Goal: Find contact information: Find contact information

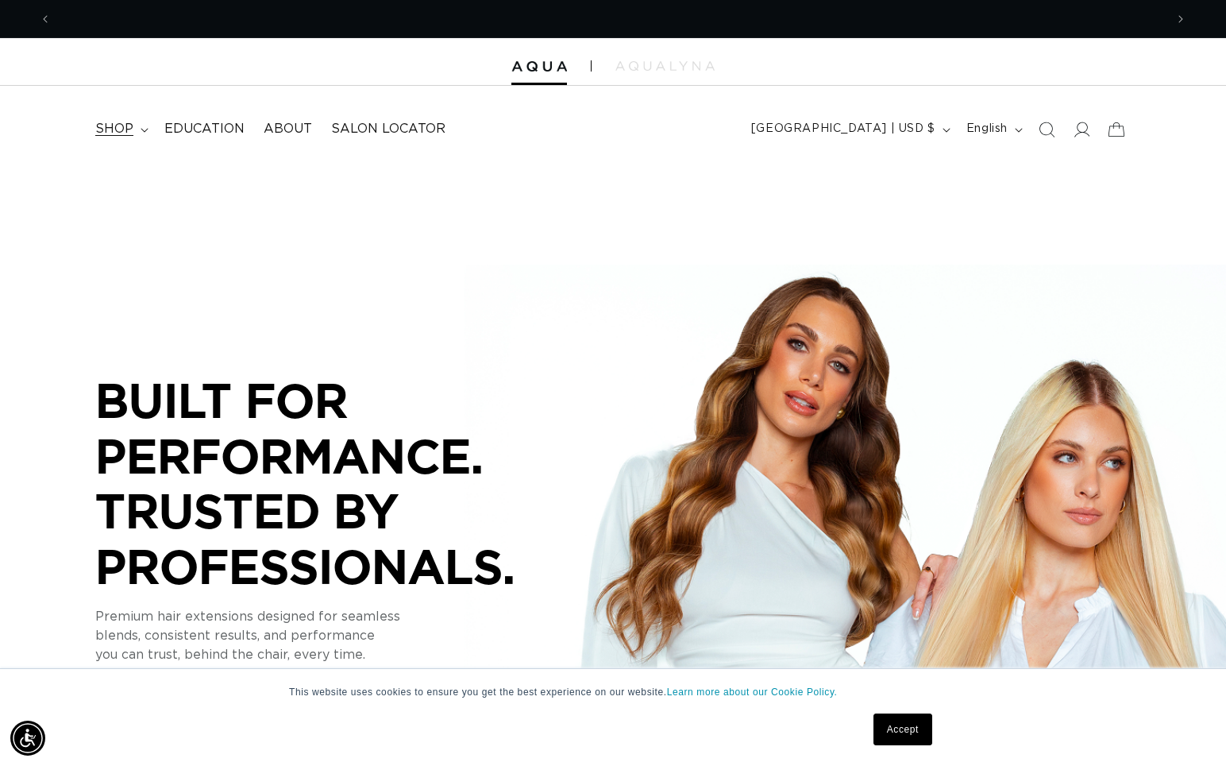
scroll to position [0, 1114]
click at [130, 122] on span "shop" at bounding box center [114, 129] width 38 height 17
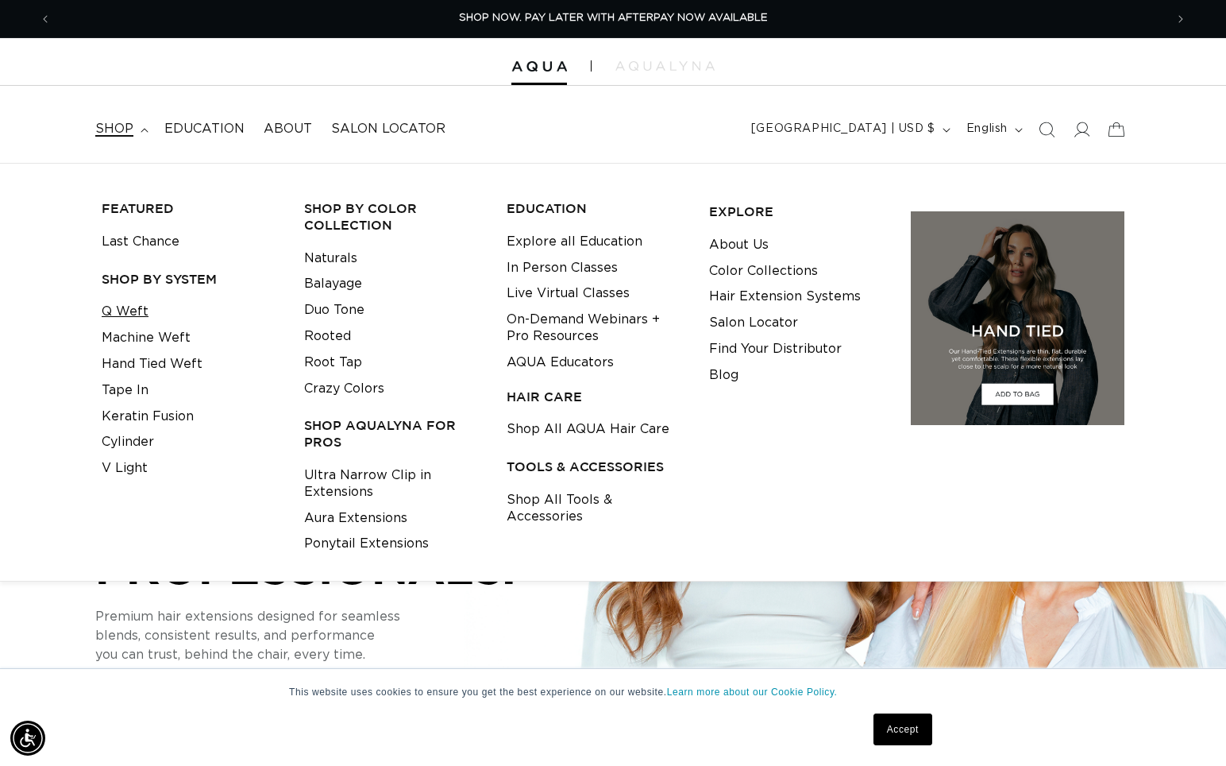
click at [133, 312] on link "Q Weft" at bounding box center [125, 312] width 47 height 26
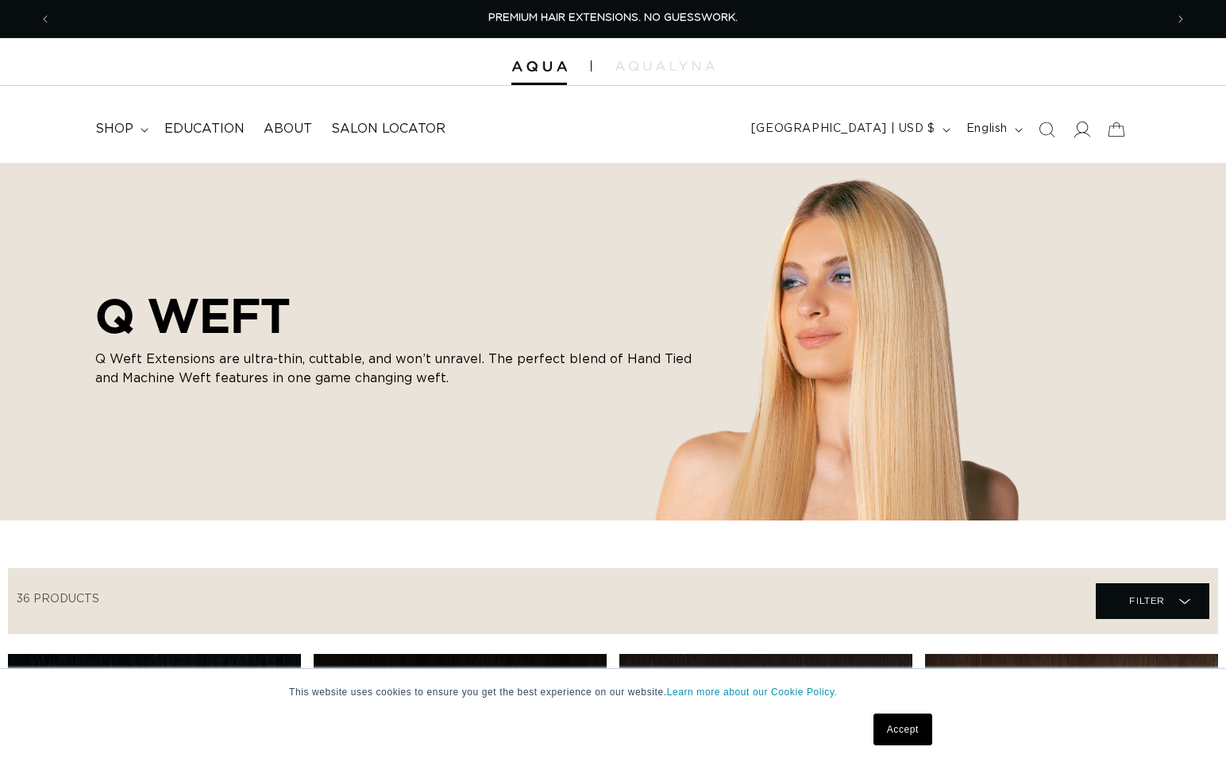
click at [1086, 129] on icon at bounding box center [1081, 129] width 17 height 17
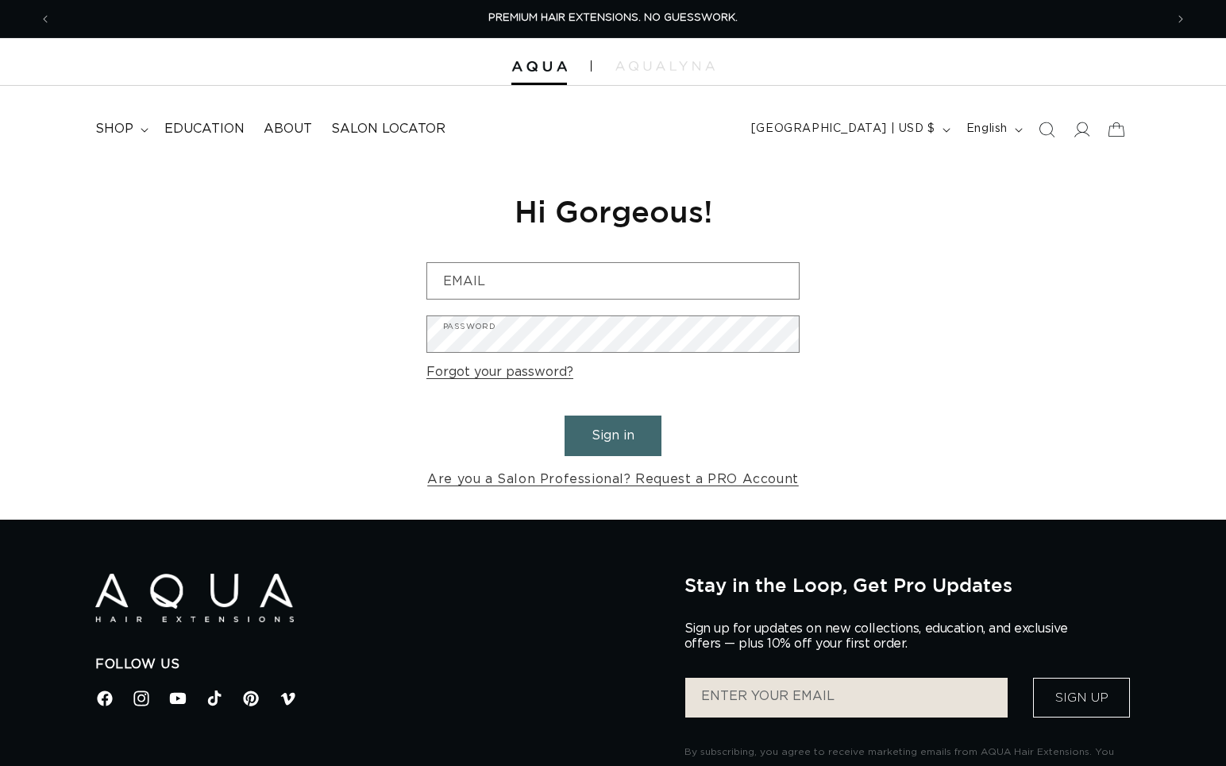
click at [665, 258] on div "Reset your password We will send you an email to reset your password Email Subm…" at bounding box center [613, 341] width 397 height 357
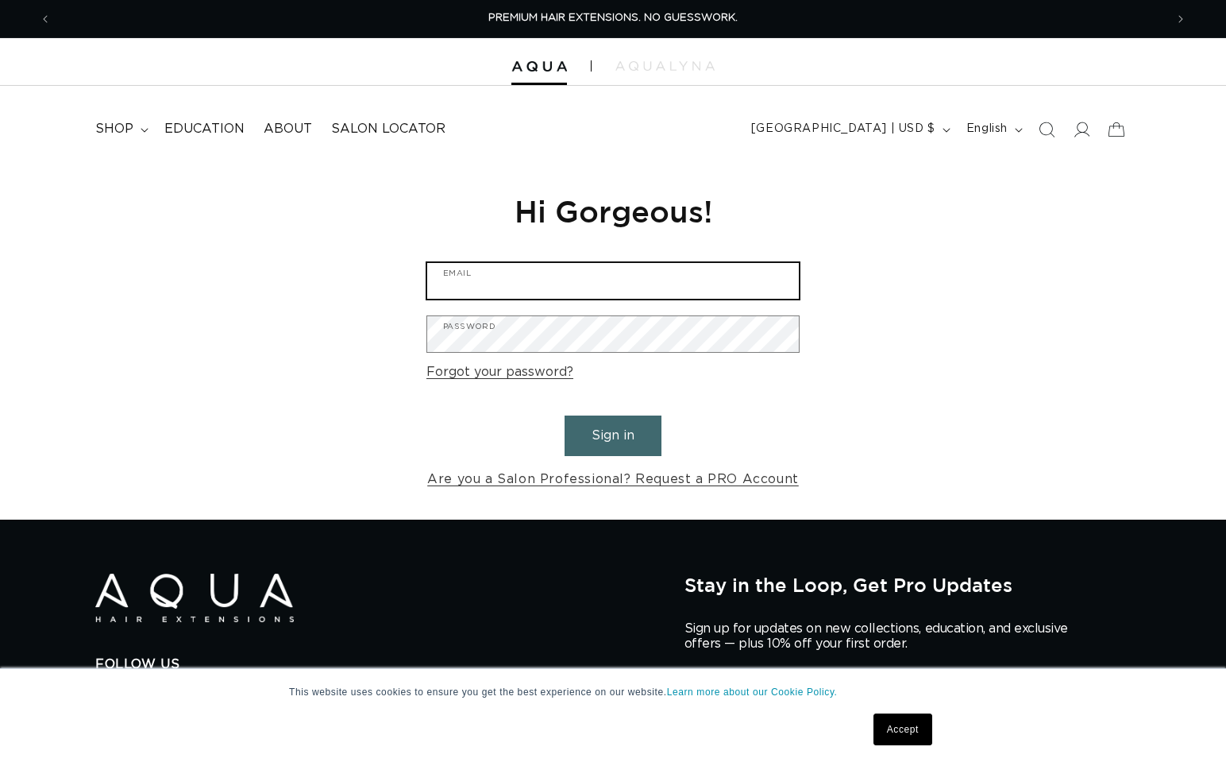
click at [673, 281] on input "Email" at bounding box center [613, 281] width 372 height 36
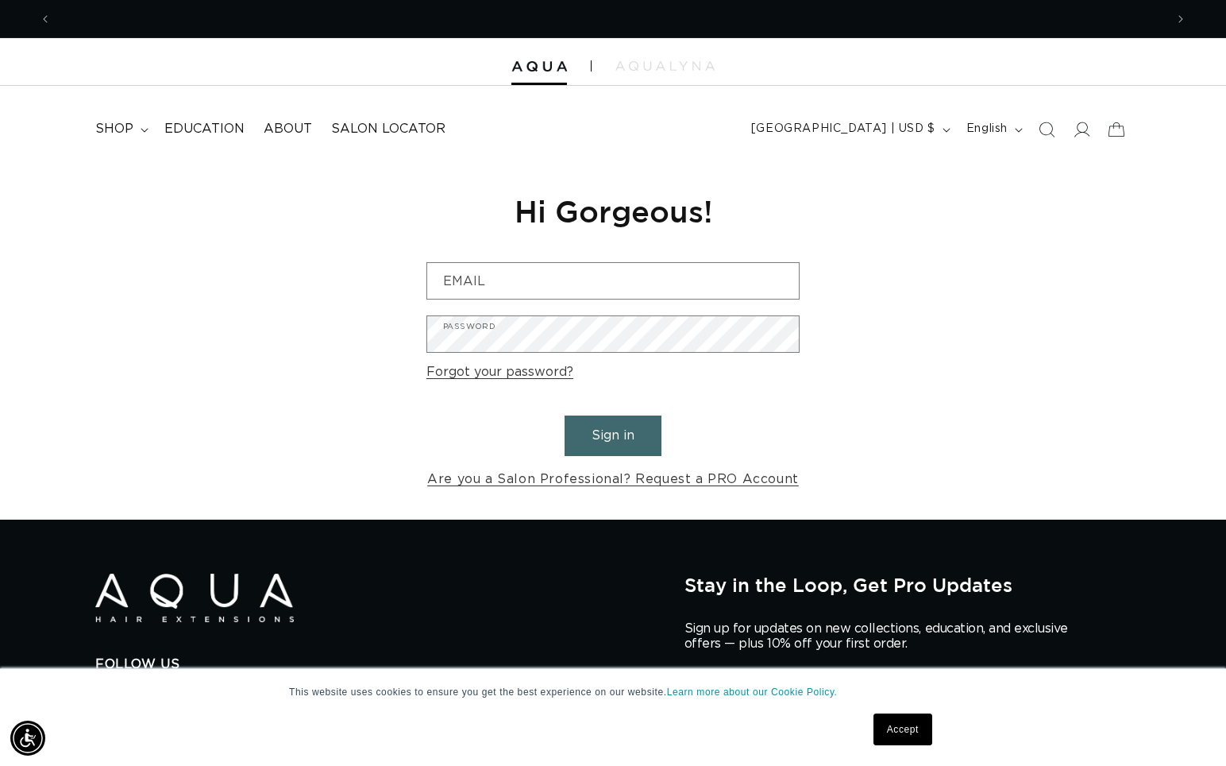
scroll to position [0, 1114]
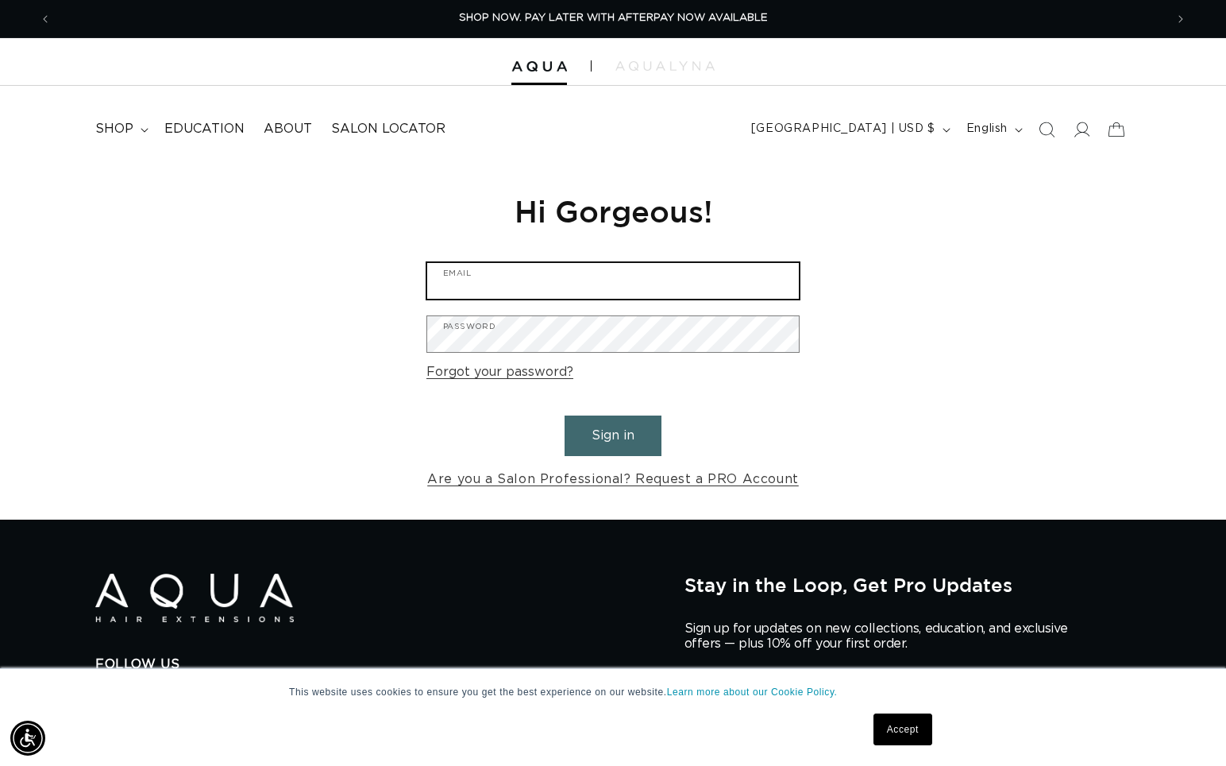
click at [562, 290] on input "Email" at bounding box center [613, 281] width 372 height 36
type input "m.ashleefowler@gmail.com"
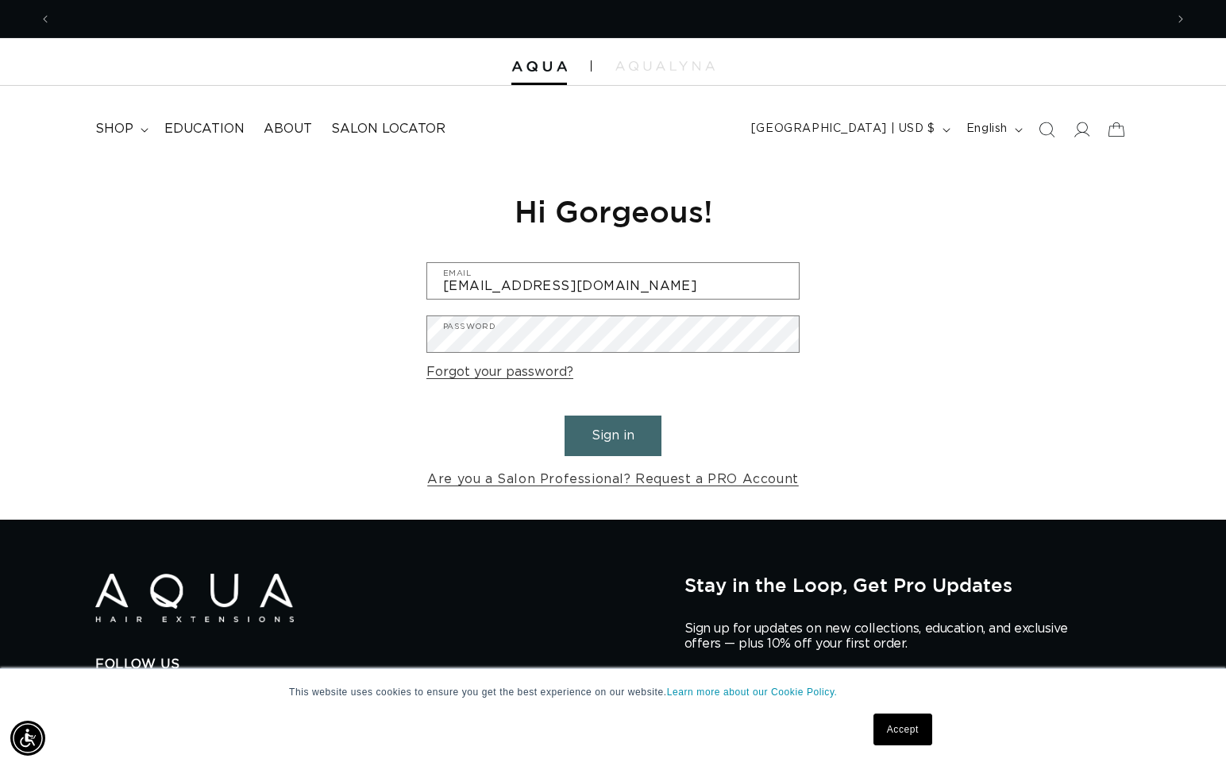
scroll to position [0, 0]
click at [593, 428] on button "Sign in" at bounding box center [613, 435] width 97 height 41
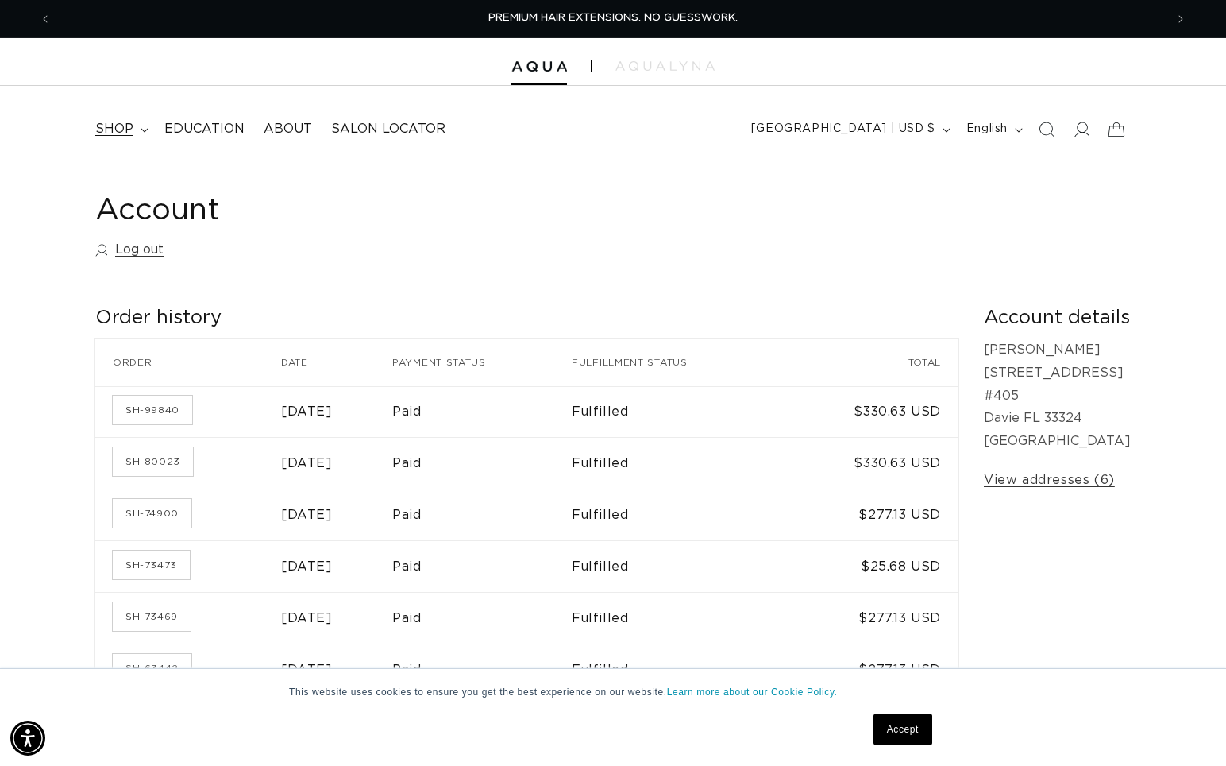
click at [118, 132] on span "shop" at bounding box center [114, 129] width 38 height 17
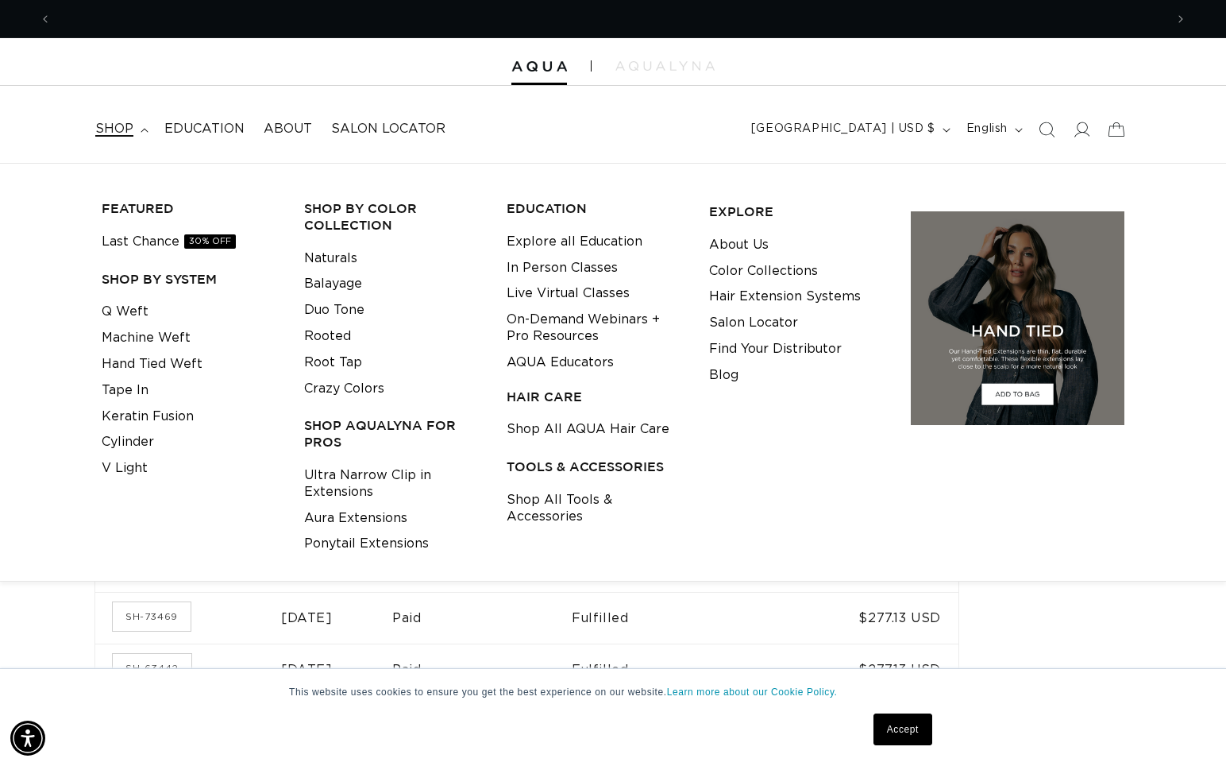
scroll to position [0, 1114]
click at [118, 132] on span "shop" at bounding box center [114, 129] width 38 height 17
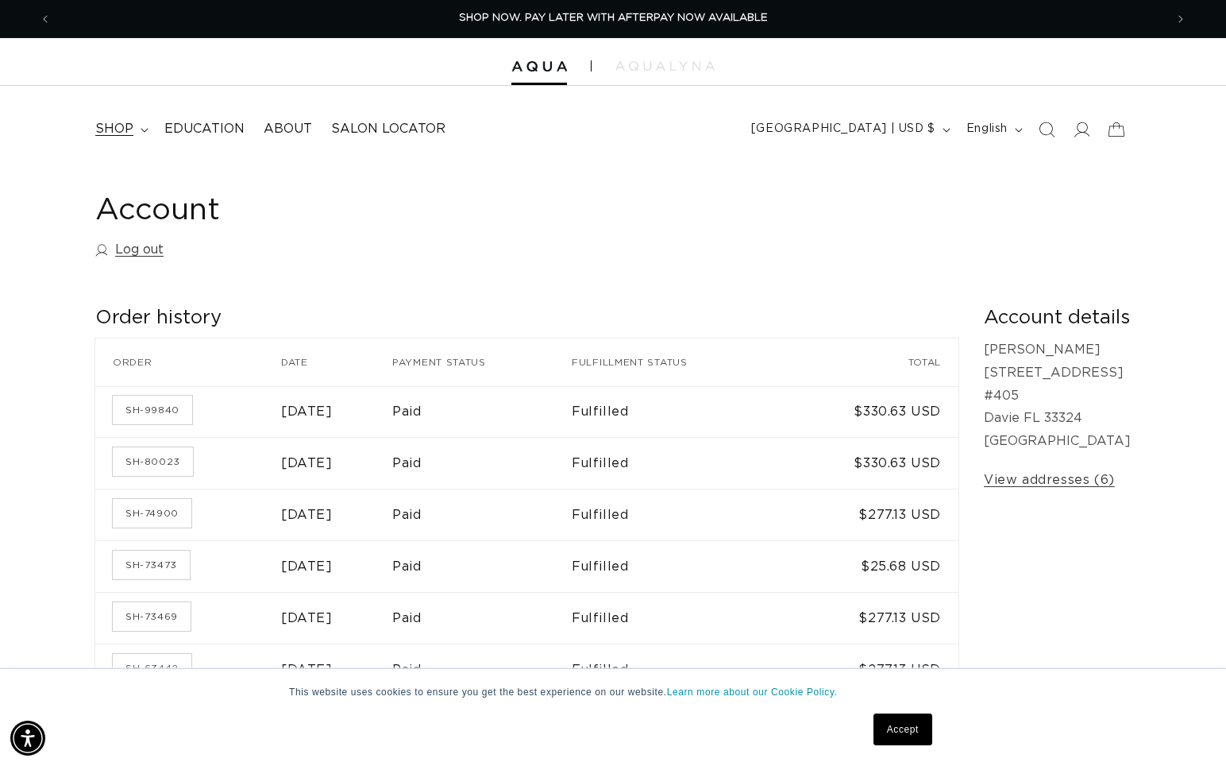
click at [121, 133] on span "shop" at bounding box center [114, 129] width 38 height 17
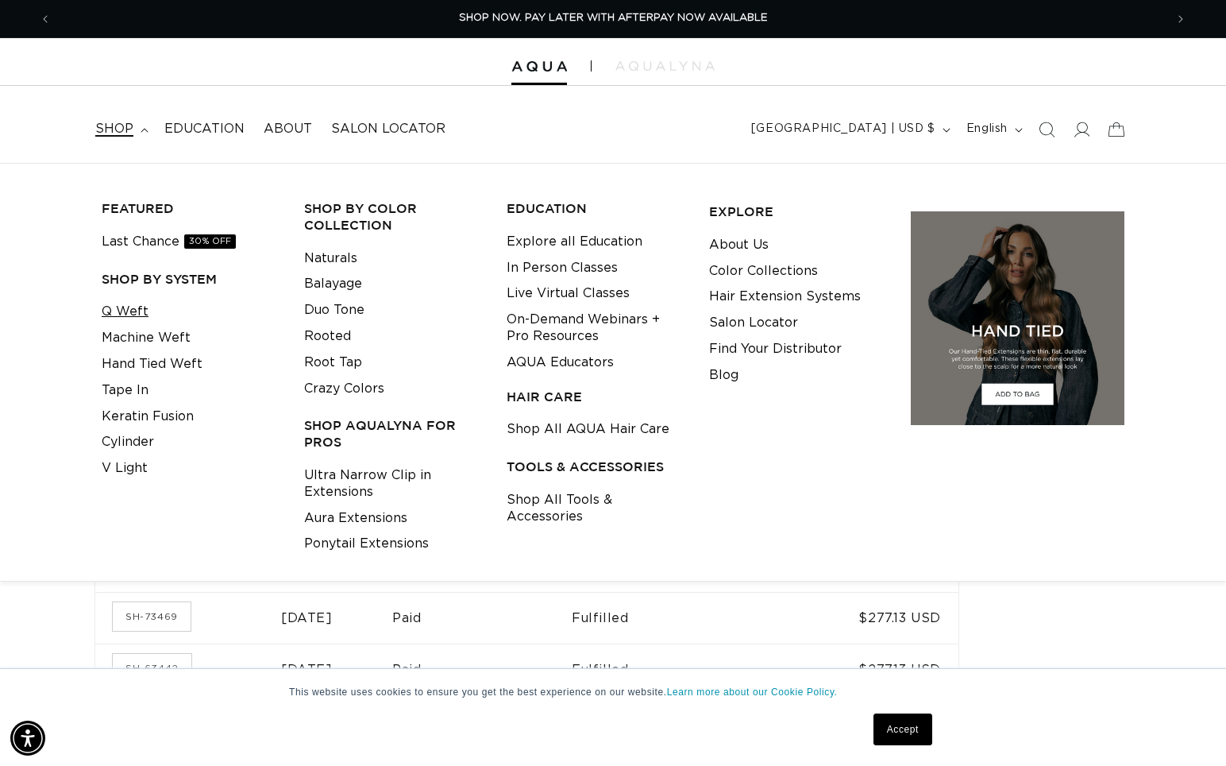
click at [128, 306] on link "Q Weft" at bounding box center [125, 312] width 47 height 26
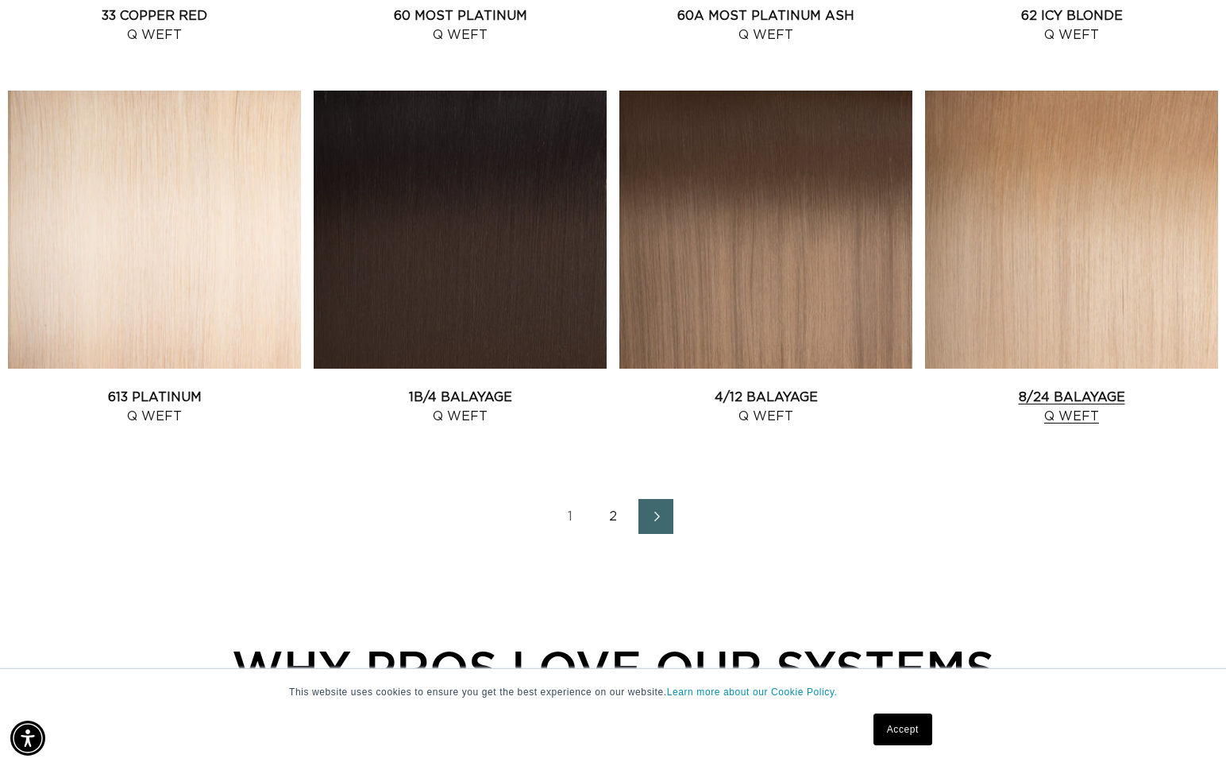
scroll to position [0, 1114]
click at [1102, 388] on link "8/24 Balayage Q Weft" at bounding box center [1071, 407] width 293 height 38
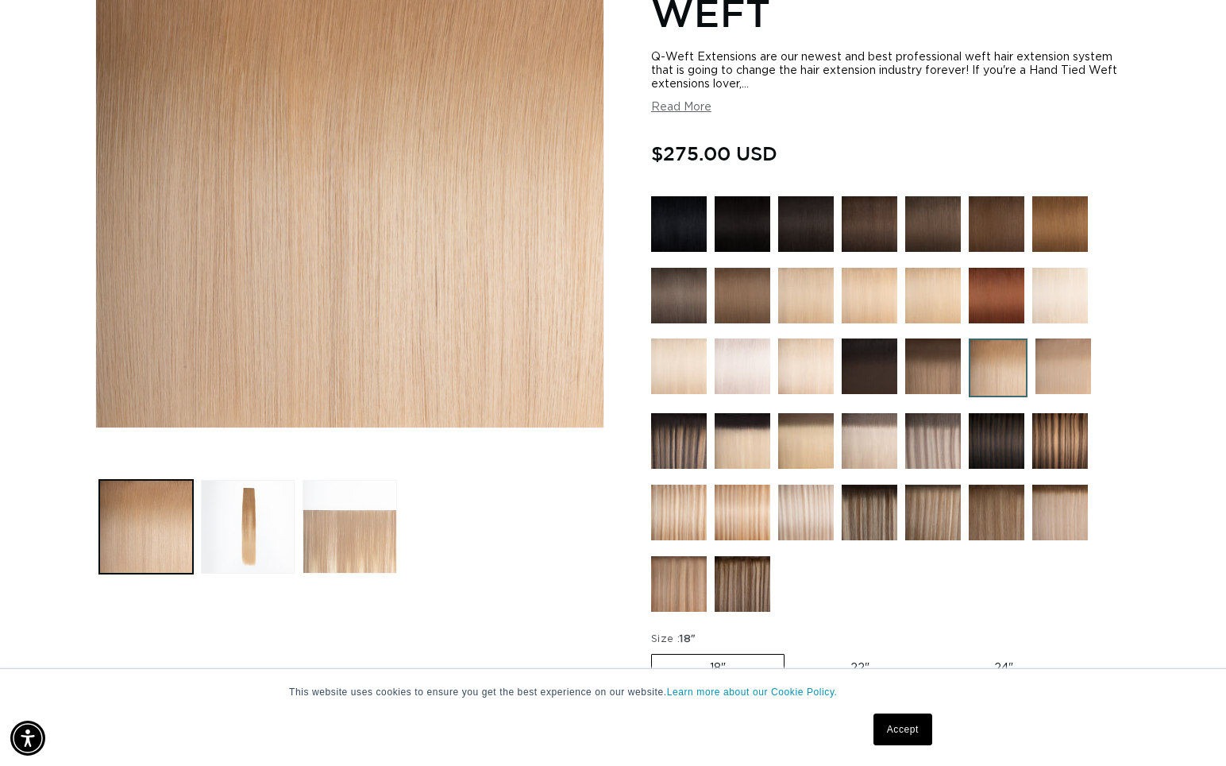
scroll to position [0, 1114]
click at [328, 519] on button "Load image 3 in gallery view" at bounding box center [350, 527] width 94 height 94
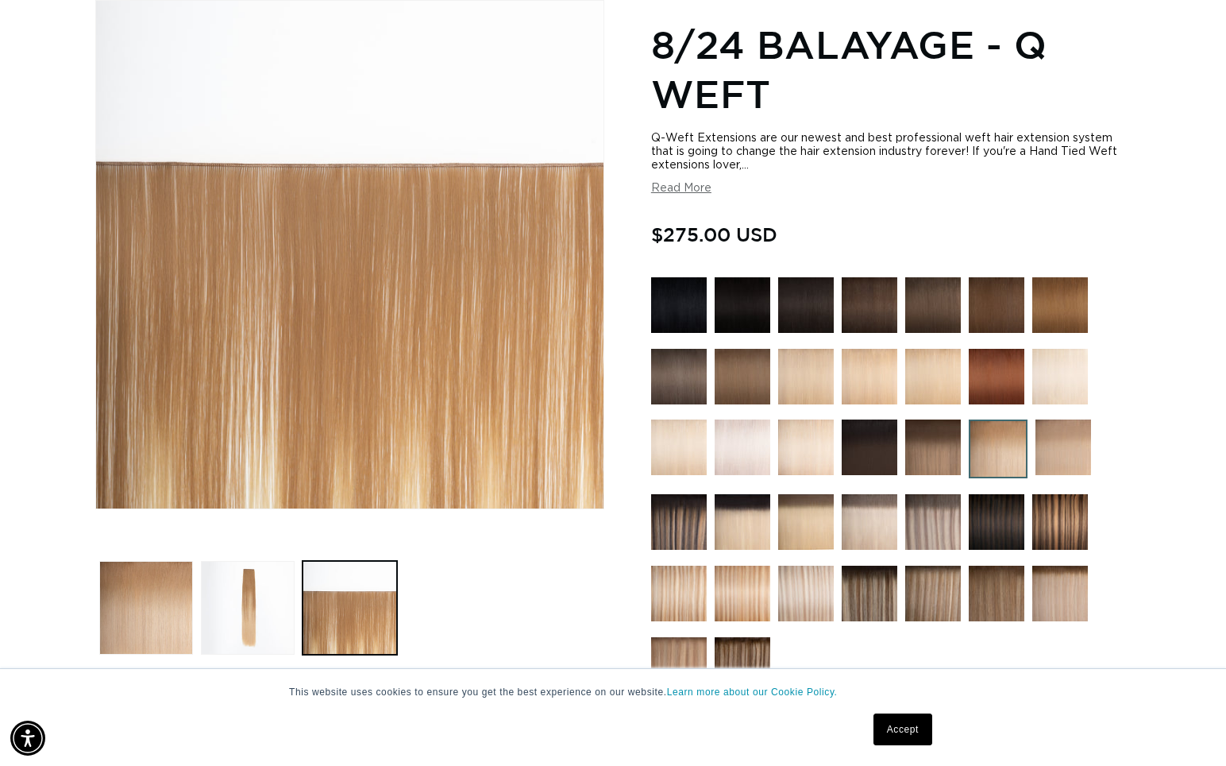
scroll to position [0, 2227]
click at [248, 591] on button "Load image 2 in gallery view" at bounding box center [248, 608] width 94 height 94
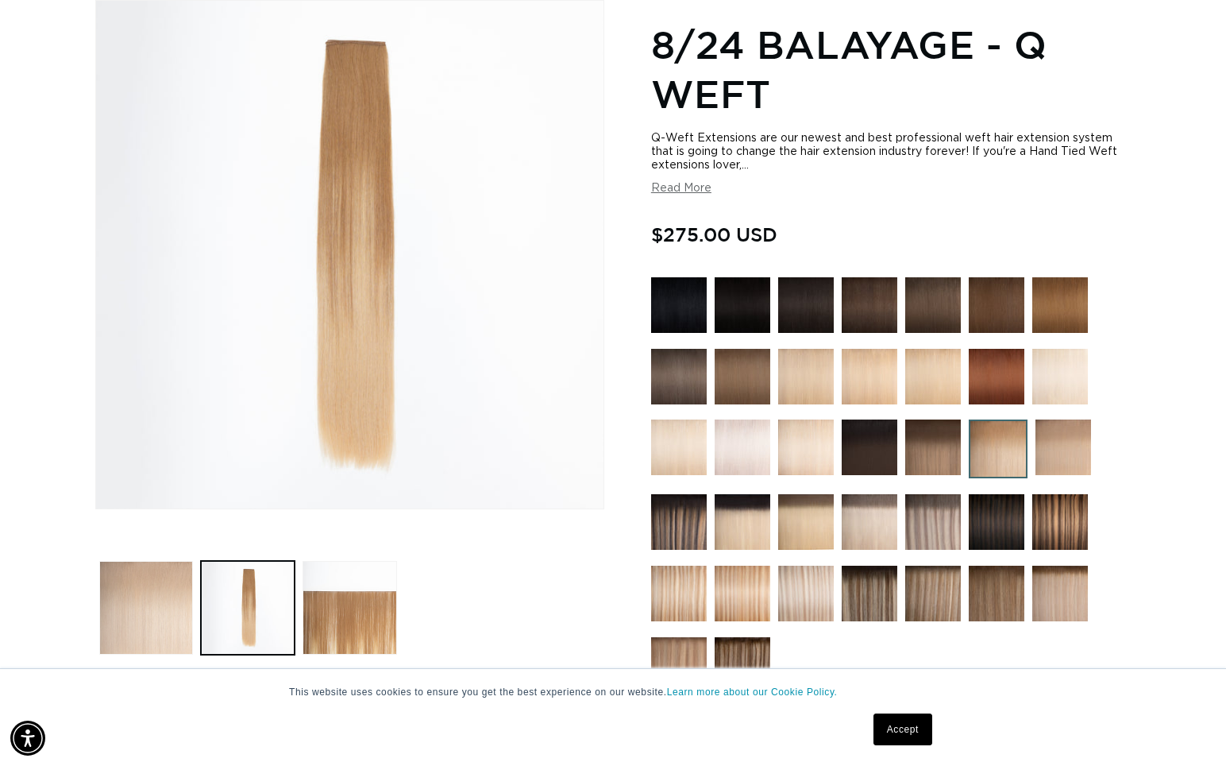
scroll to position [0, 0]
click at [141, 606] on button "Load image 1 in gallery view" at bounding box center [146, 608] width 94 height 94
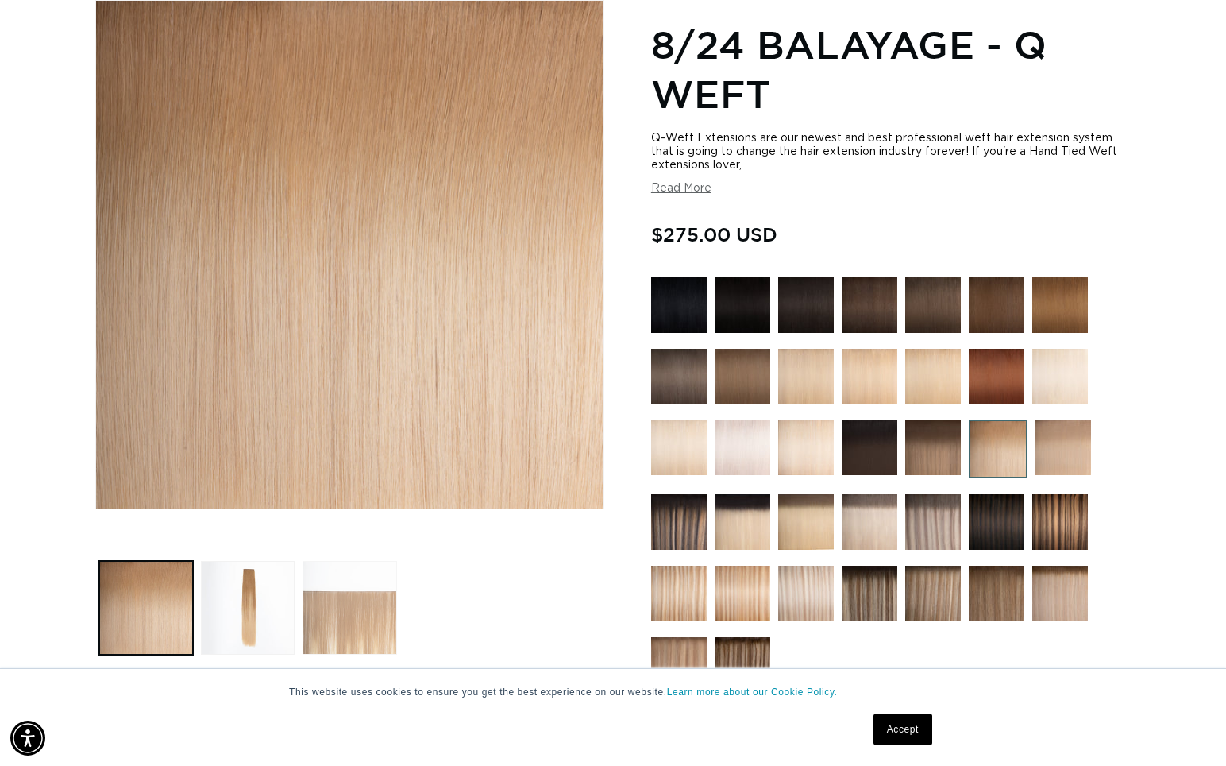
click at [392, 608] on button "Load image 3 in gallery view" at bounding box center [350, 608] width 94 height 94
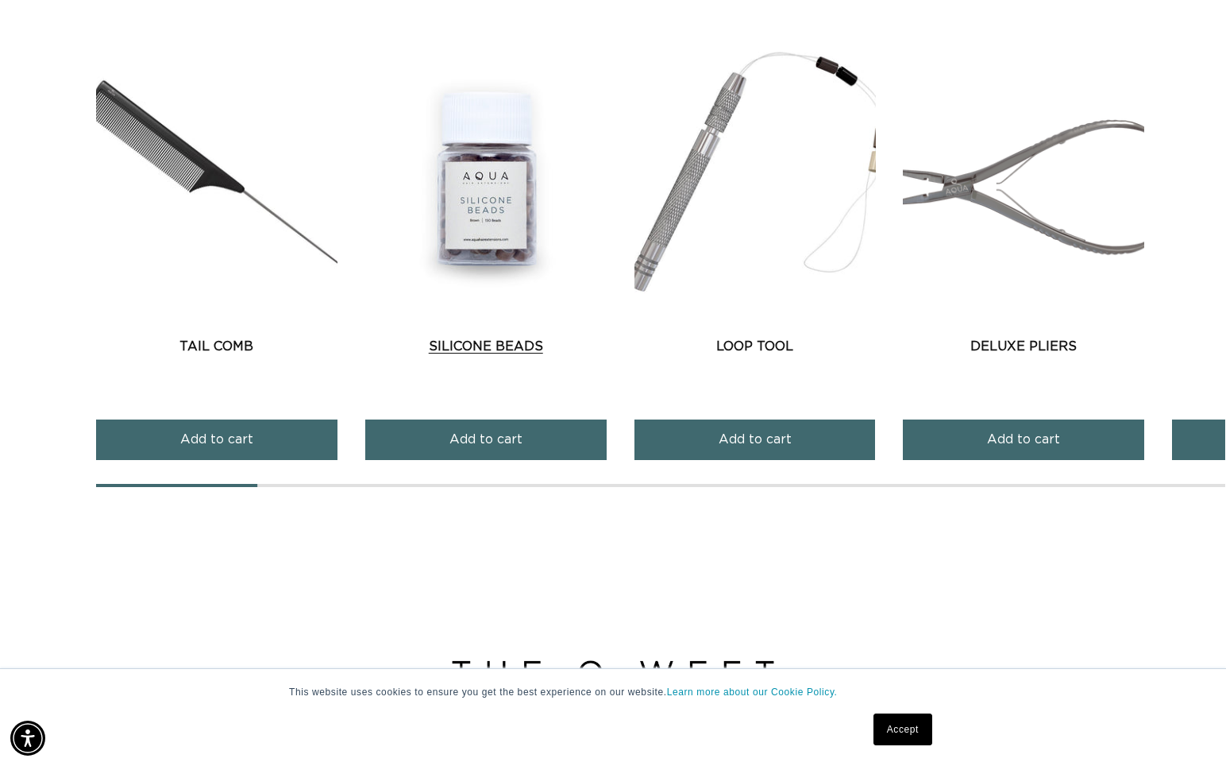
scroll to position [0, 1114]
click at [481, 337] on link "Silicone Beads" at bounding box center [485, 346] width 241 height 19
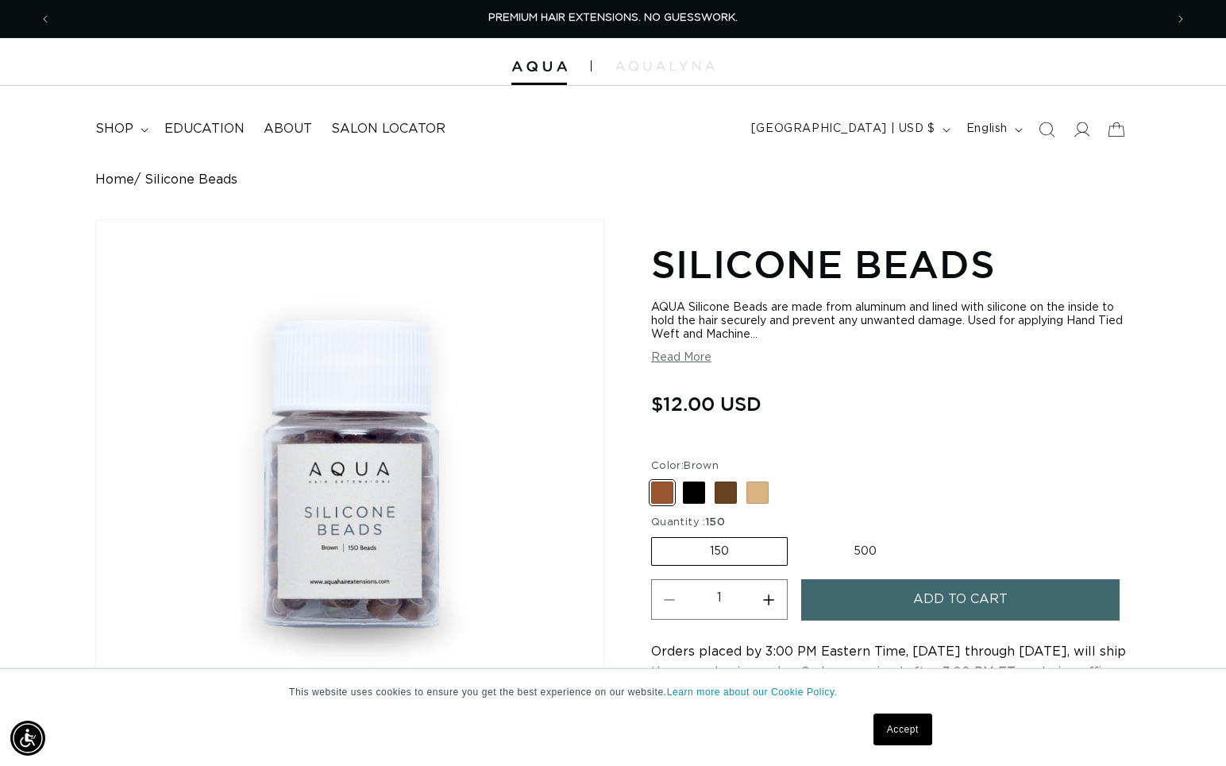
click at [670, 363] on button "Read More" at bounding box center [681, 358] width 60 height 14
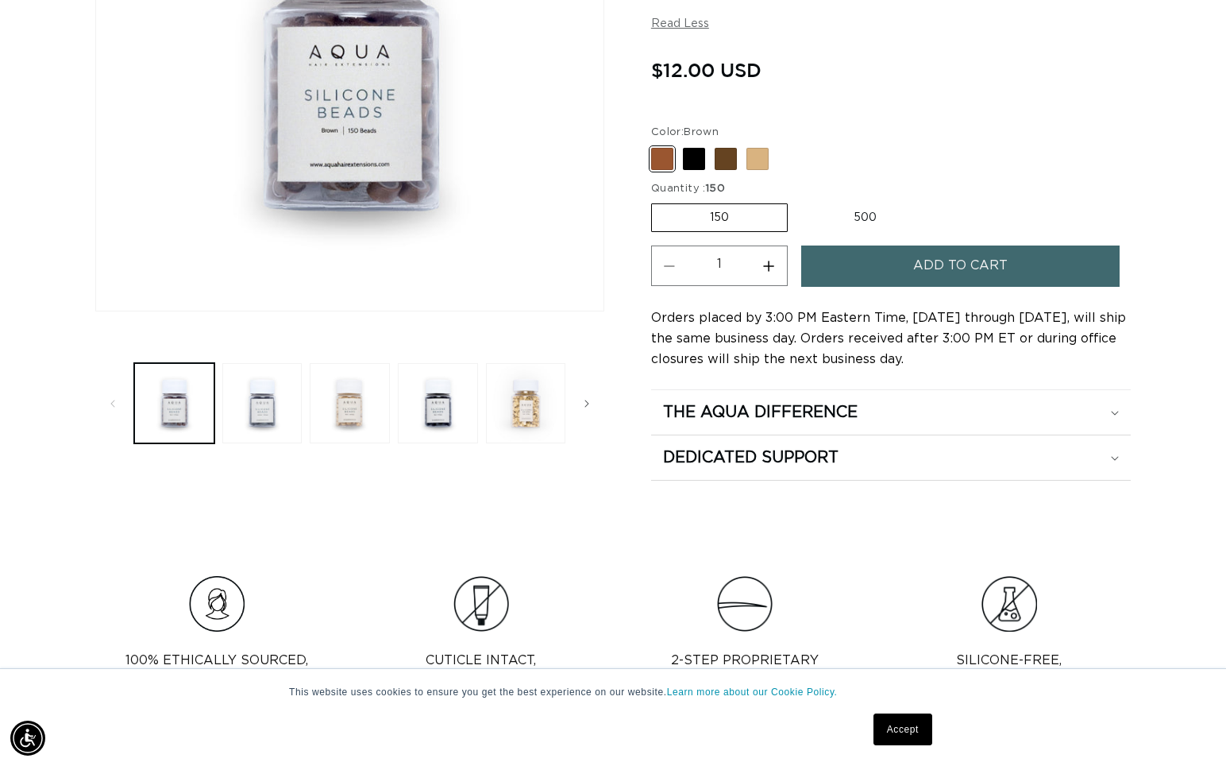
scroll to position [0, 2227]
click at [722, 162] on span at bounding box center [726, 159] width 22 height 22
click at [656, 145] on input "Dark Brown Variant sold out or unavailable" at bounding box center [655, 145] width 1 height 1
radio input "true"
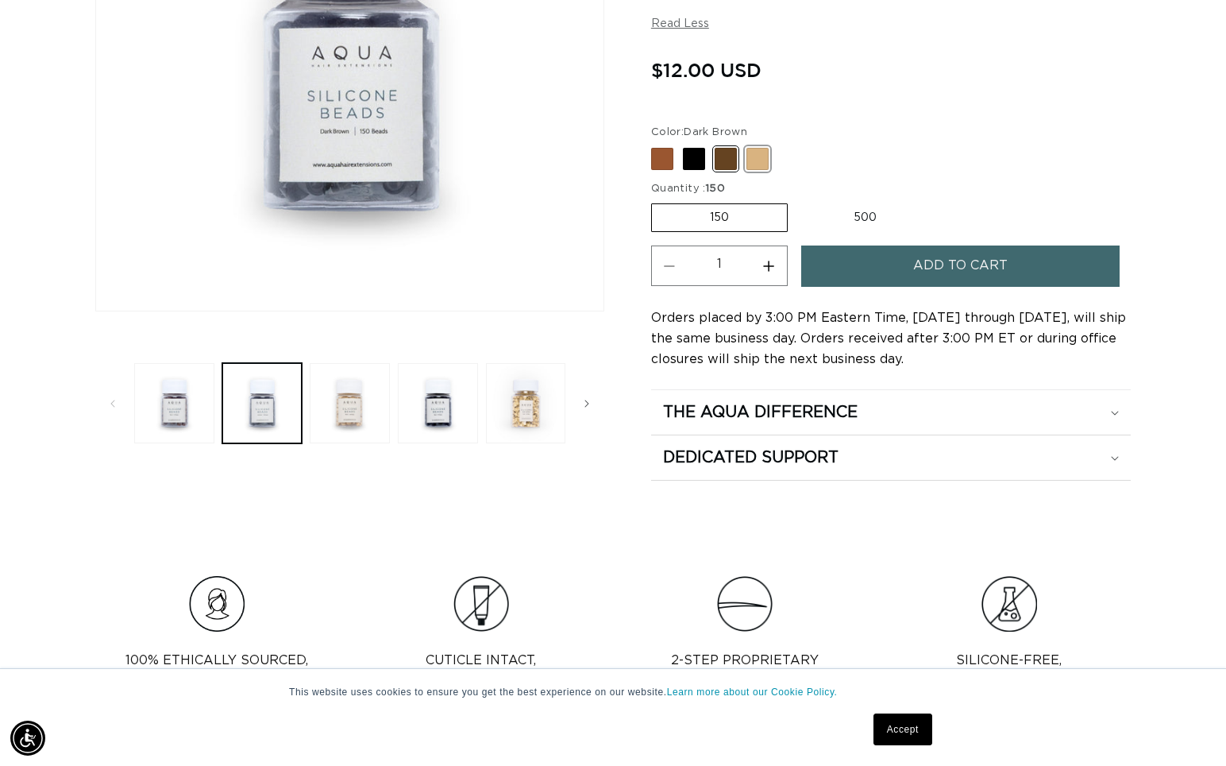
click at [756, 163] on span at bounding box center [758, 159] width 22 height 22
click at [656, 145] on input "Blonde Variant sold out or unavailable" at bounding box center [655, 145] width 1 height 1
radio input "true"
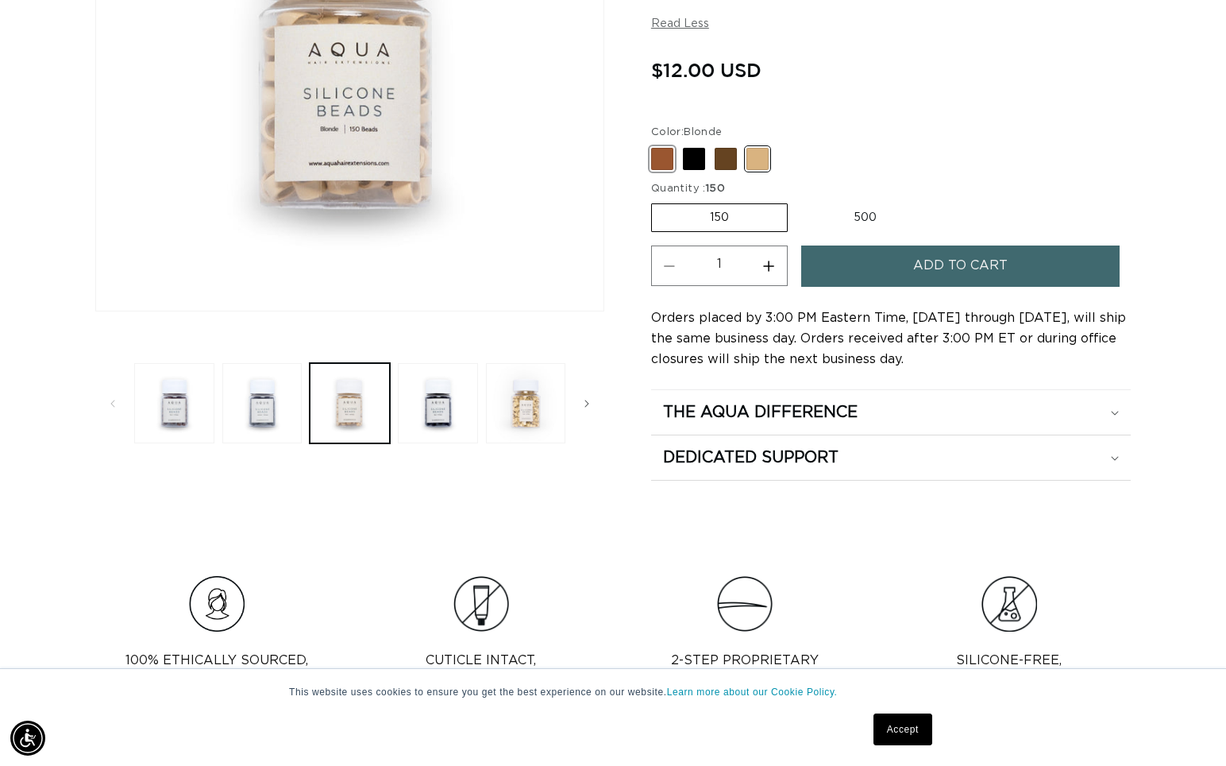
click at [661, 157] on span at bounding box center [662, 159] width 22 height 22
click at [656, 145] on input "Brown Variant sold out or unavailable" at bounding box center [655, 145] width 1 height 1
radio input "true"
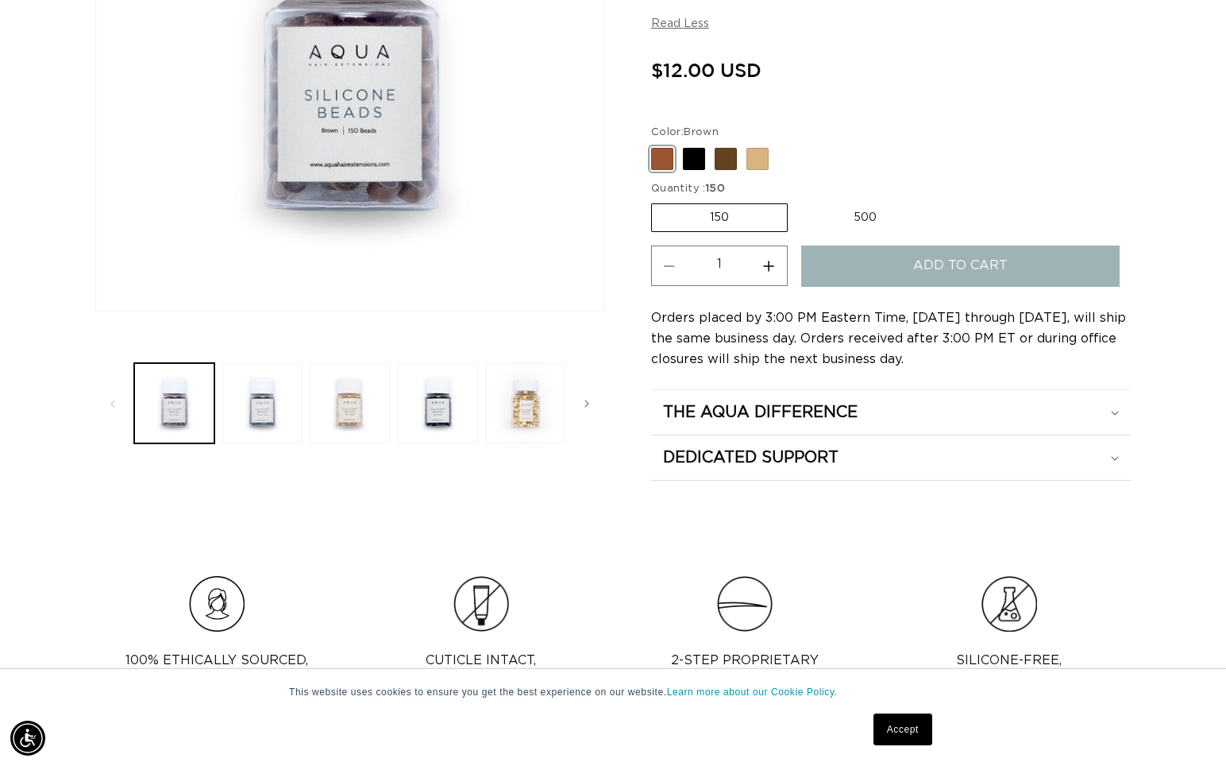
scroll to position [0, 1114]
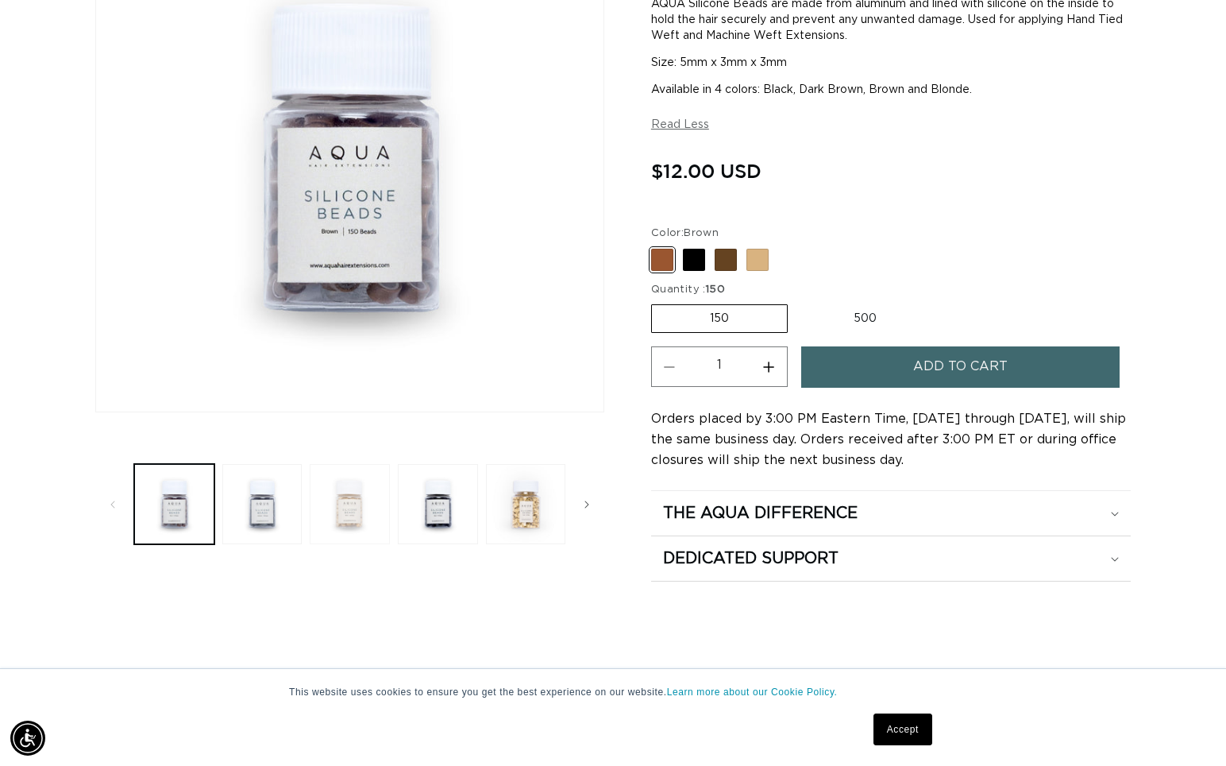
scroll to position [0, 1114]
click at [348, 502] on button "Load image 3 in gallery view" at bounding box center [350, 504] width 80 height 80
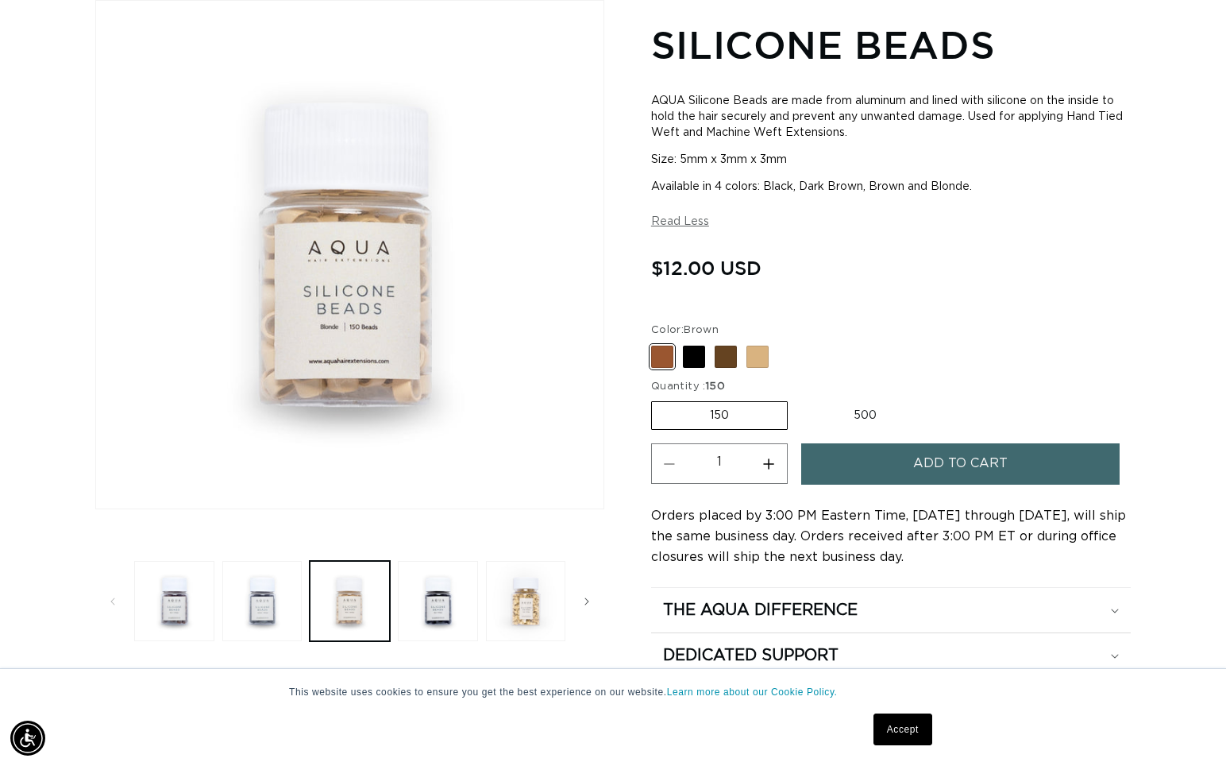
scroll to position [219, 0]
click at [440, 589] on button "Load image 4 in gallery view" at bounding box center [438, 601] width 80 height 80
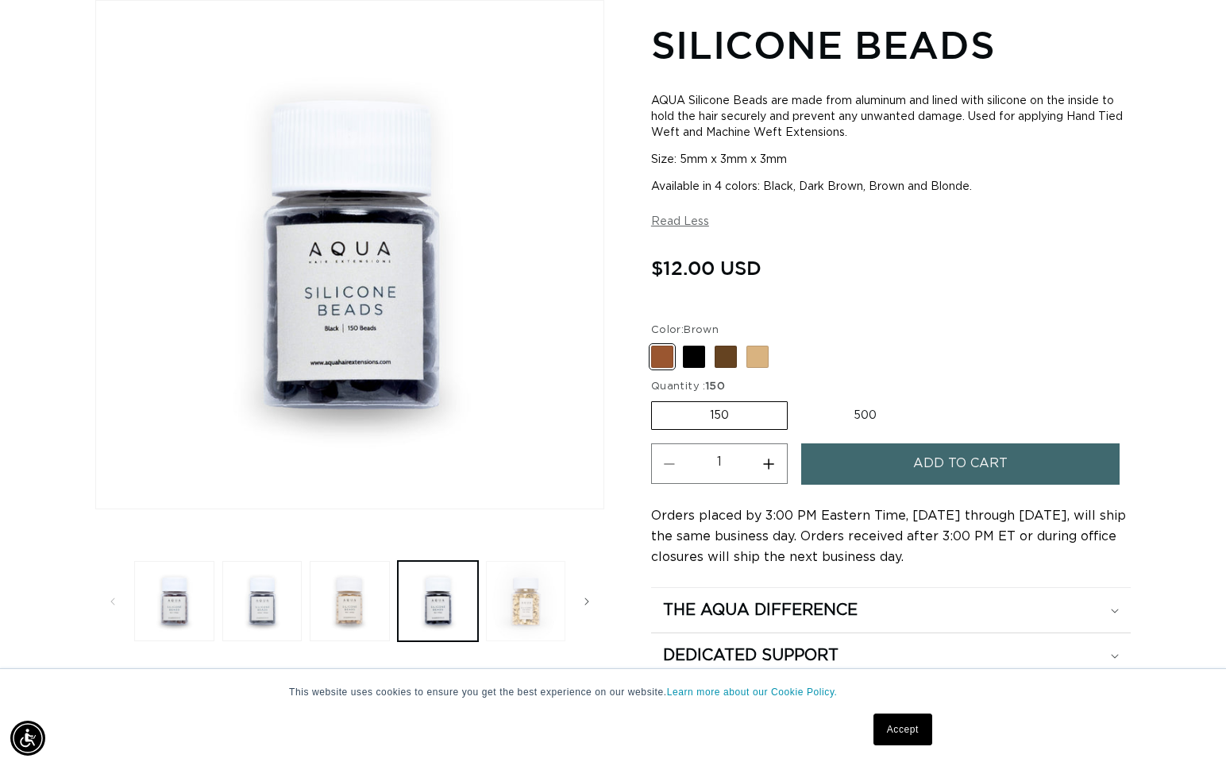
scroll to position [0, 2227]
click at [527, 630] on button "Load image 5 in gallery view" at bounding box center [526, 601] width 80 height 80
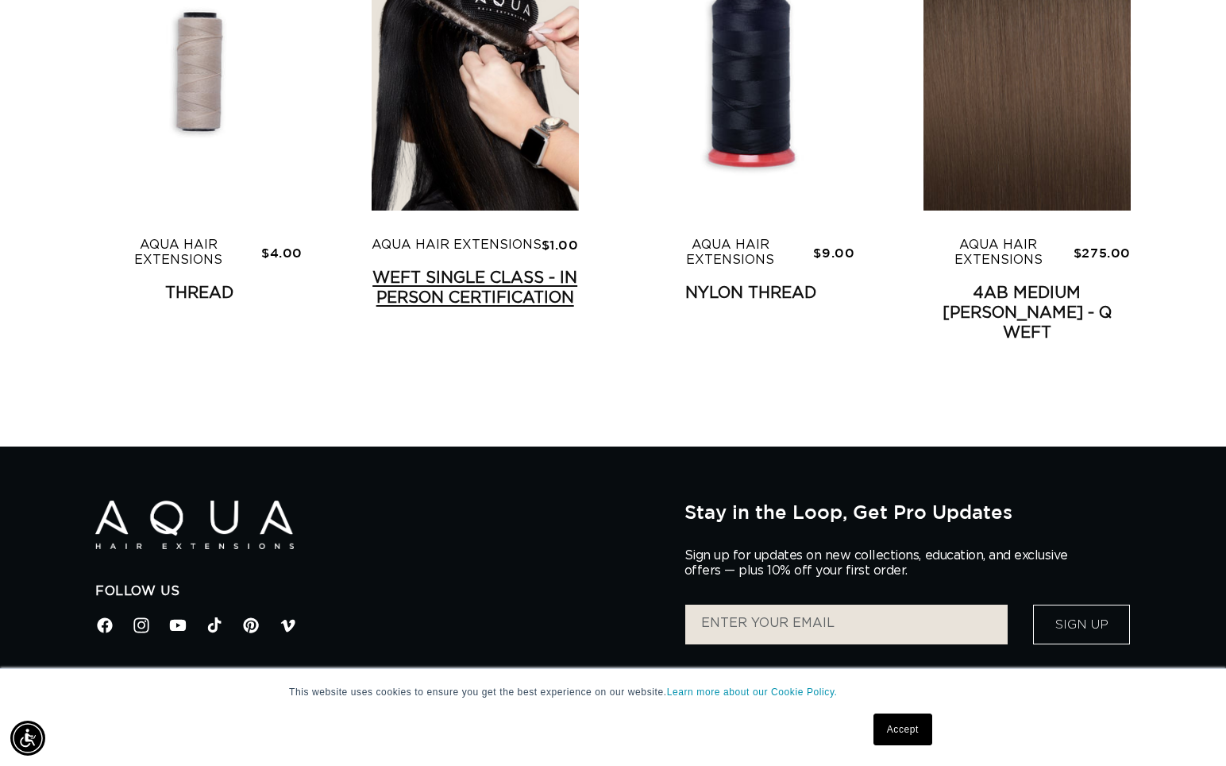
scroll to position [0, 1114]
click at [454, 268] on link "Weft Single Class - In Person Certification" at bounding box center [475, 288] width 207 height 40
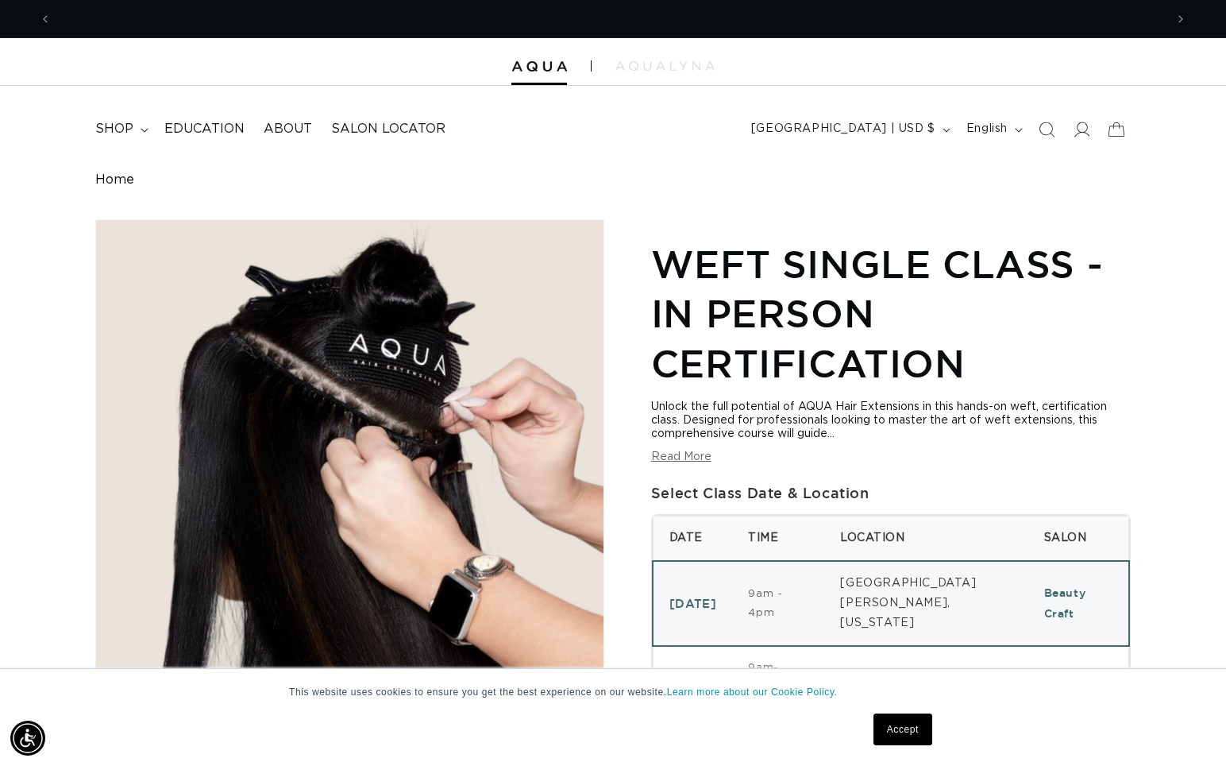
scroll to position [0, 1114]
click at [385, 127] on span "Salon Locator" at bounding box center [388, 129] width 114 height 17
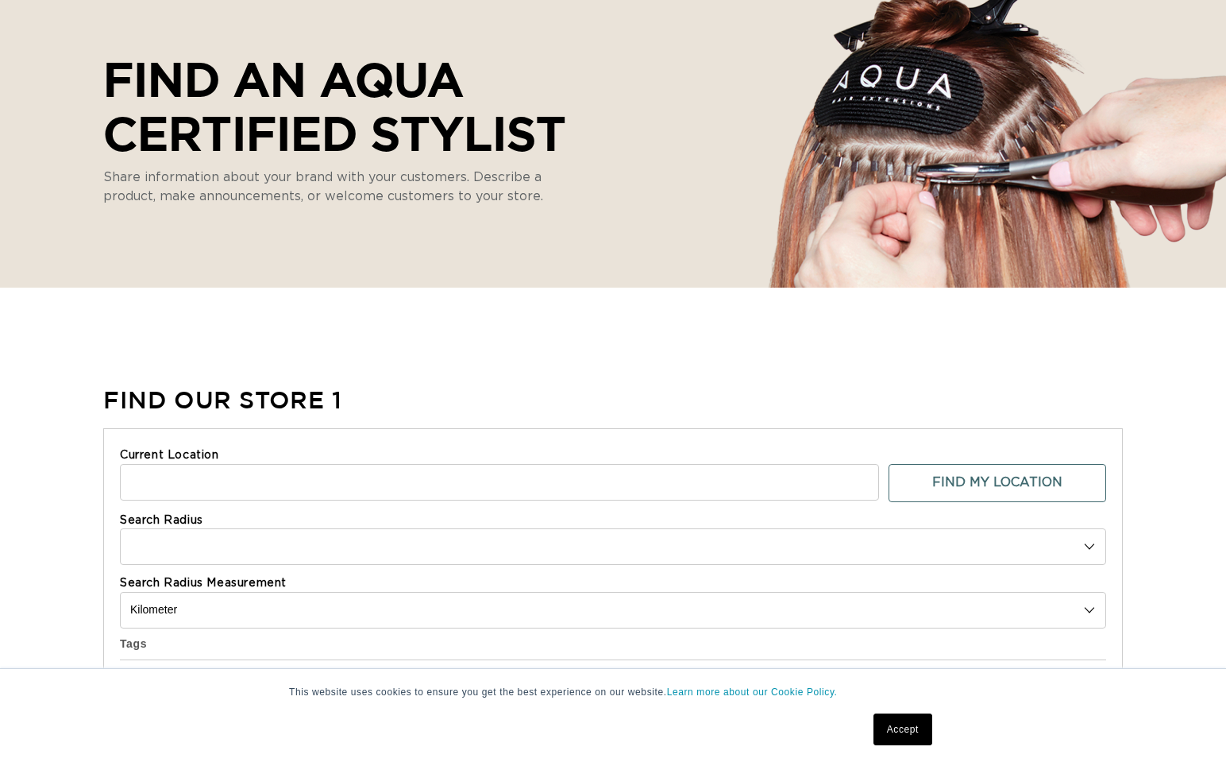
select select "m"
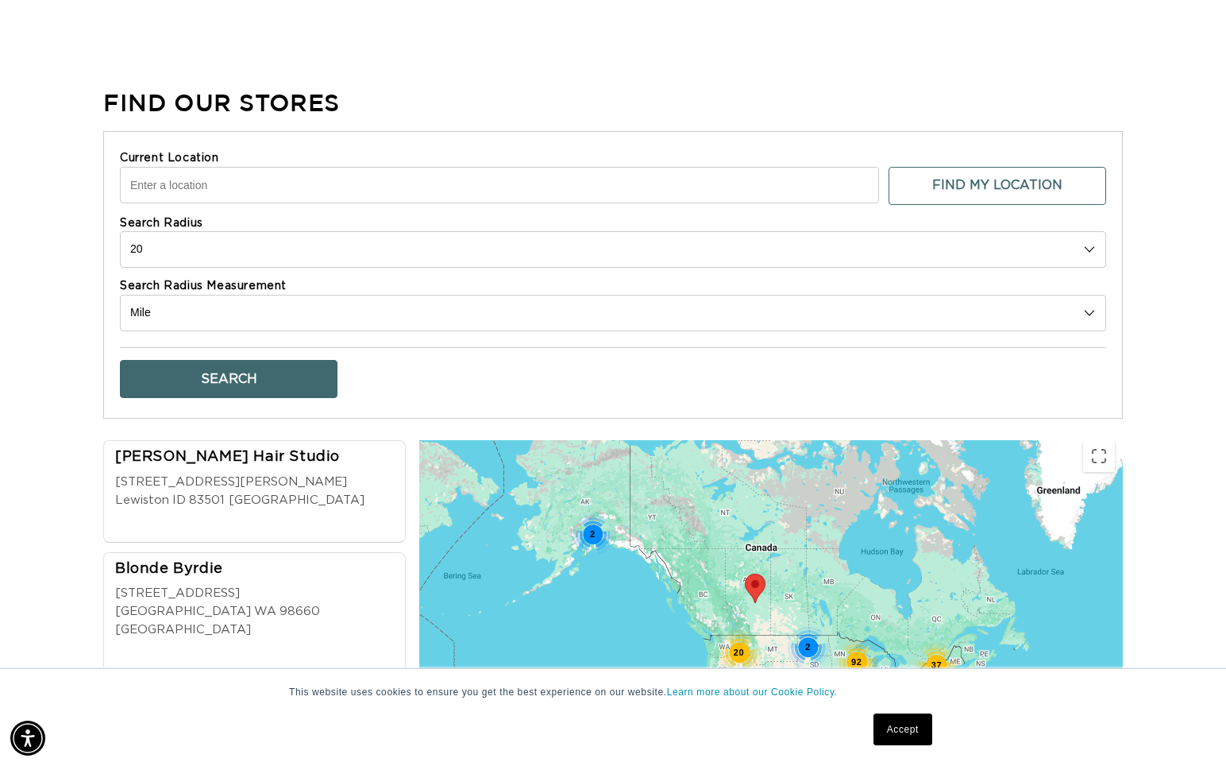
scroll to position [0, 1114]
click at [444, 199] on input "Current Location" at bounding box center [499, 185] width 759 height 37
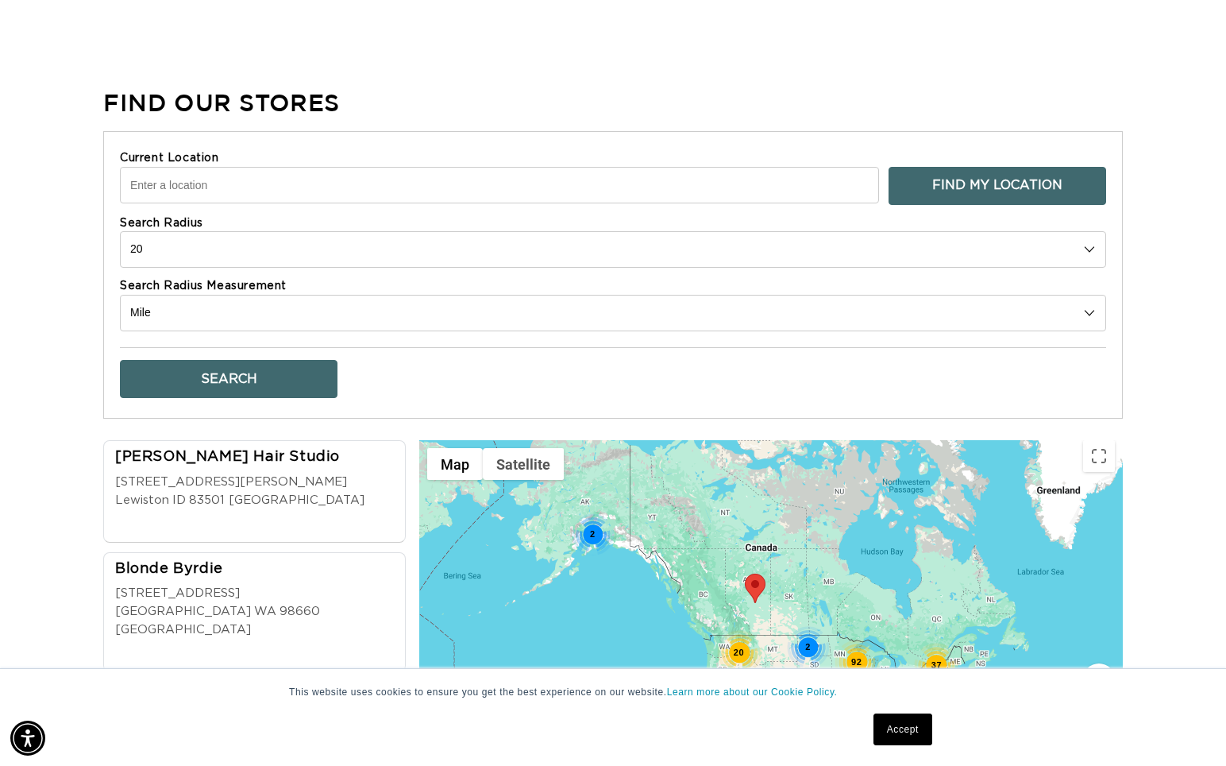
click at [1003, 172] on button "Find My Location" at bounding box center [998, 186] width 218 height 38
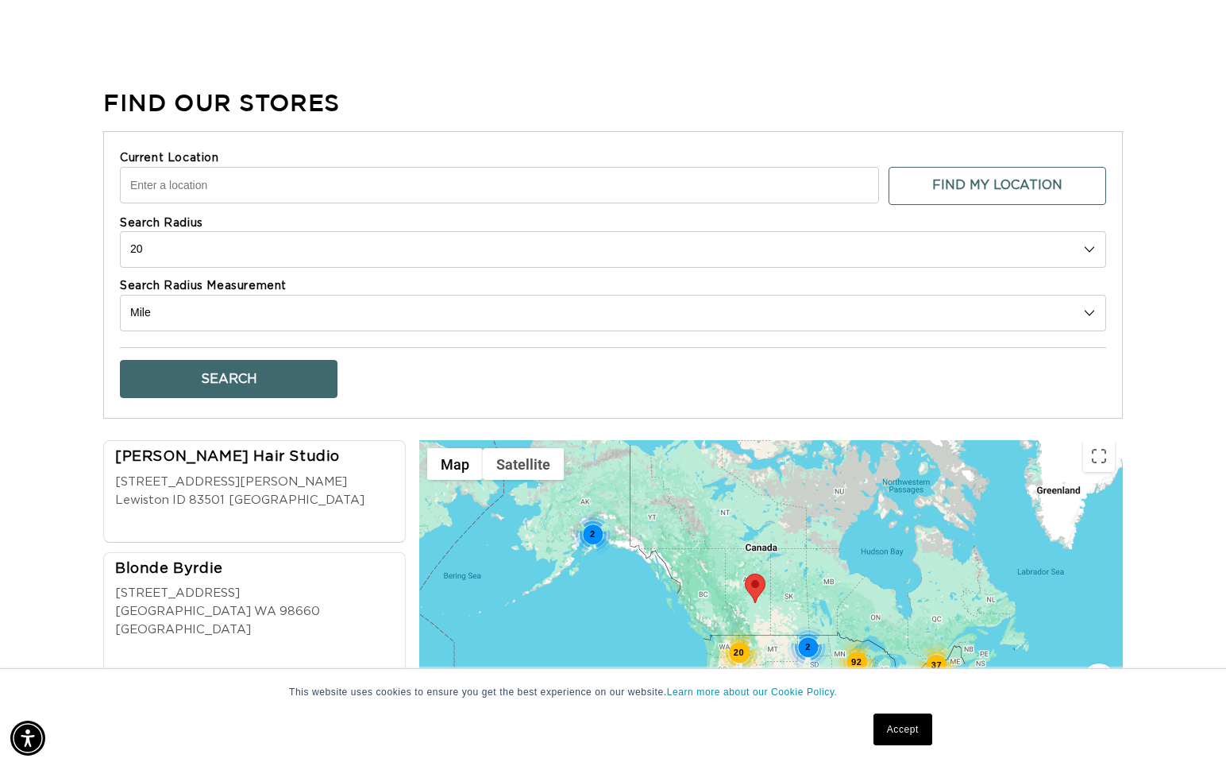
type input "6220 SW 158th Ave, Davie, FL 33331, USA"
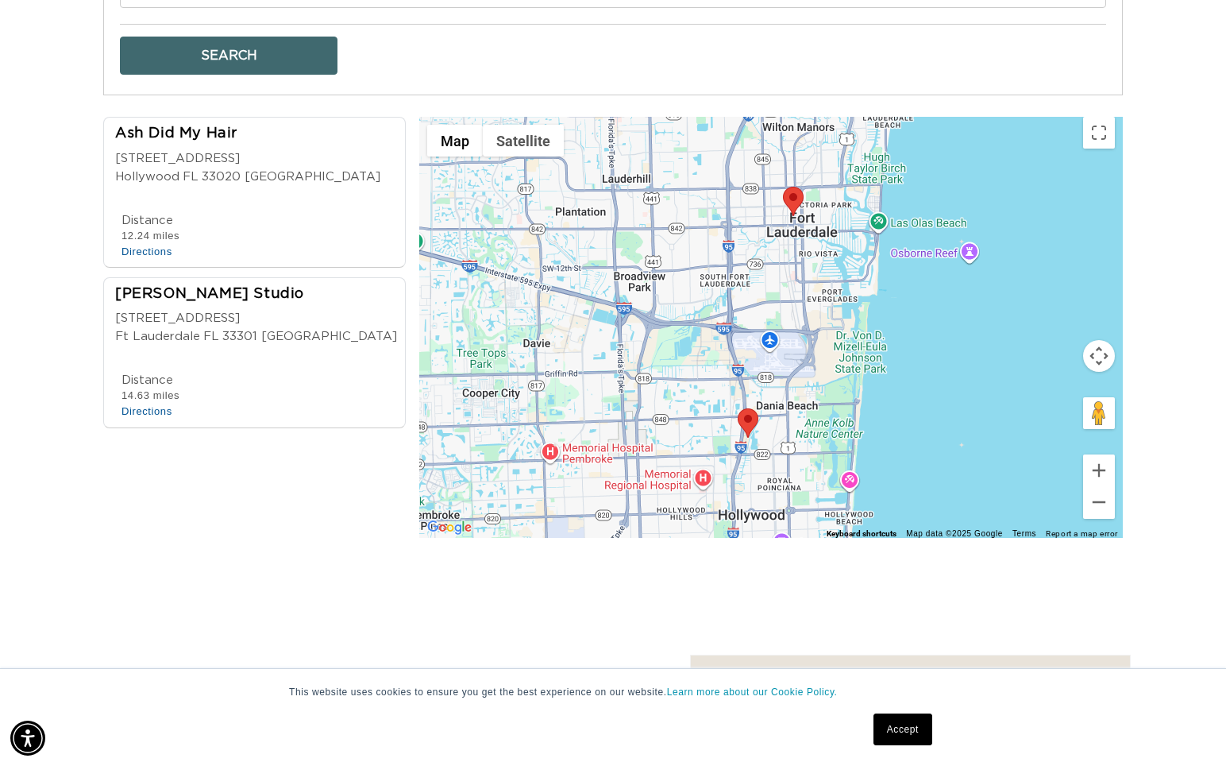
scroll to position [641, 0]
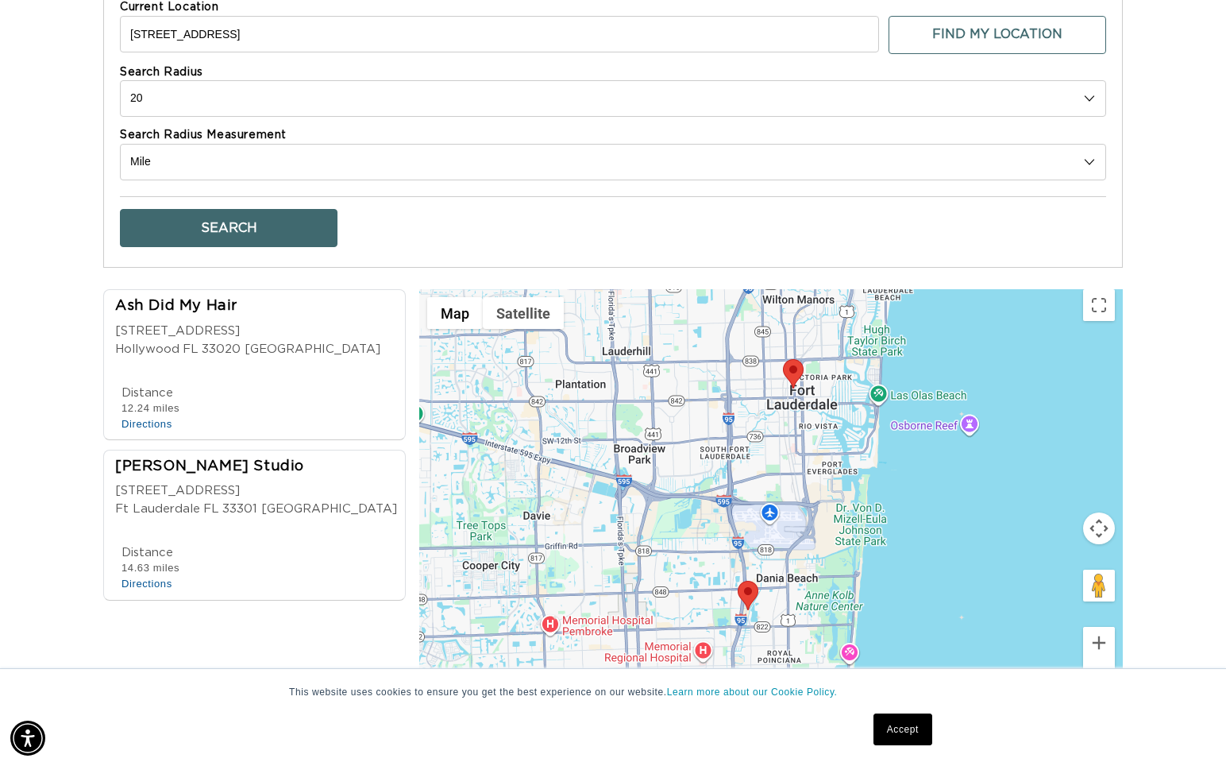
click at [260, 370] on div at bounding box center [259, 377] width 288 height 16
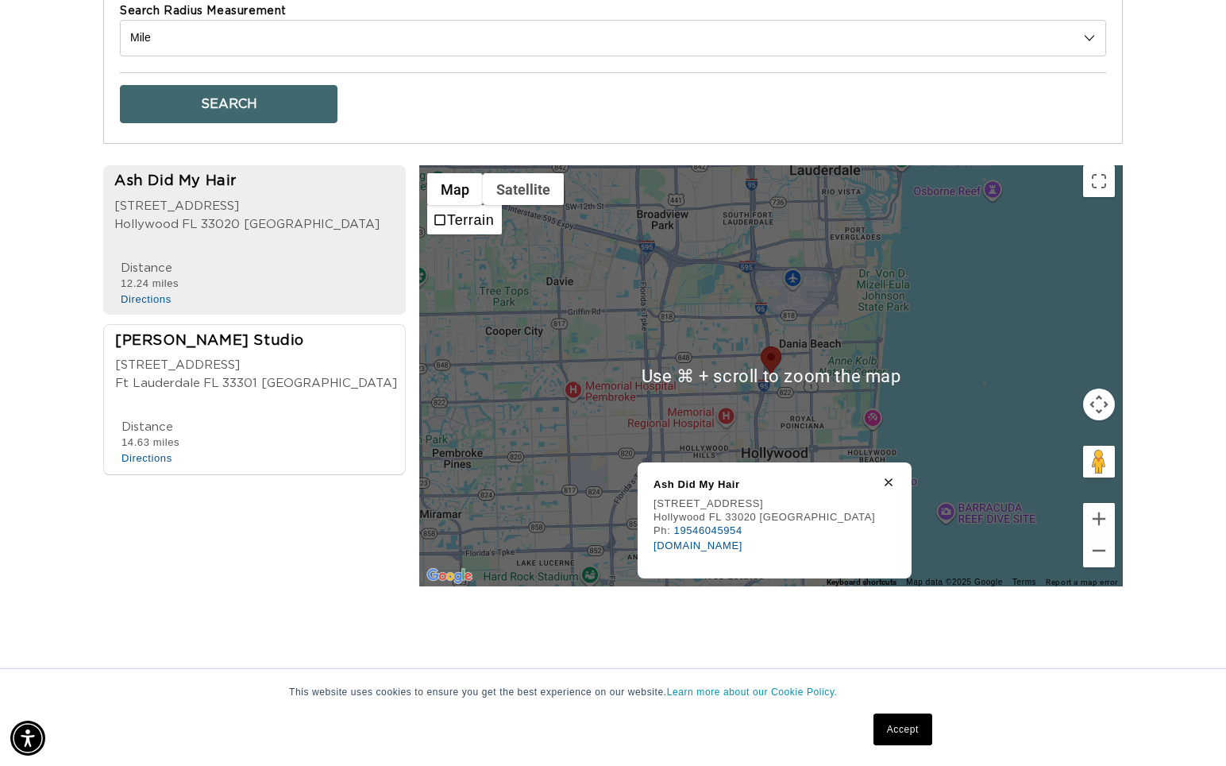
scroll to position [782, 0]
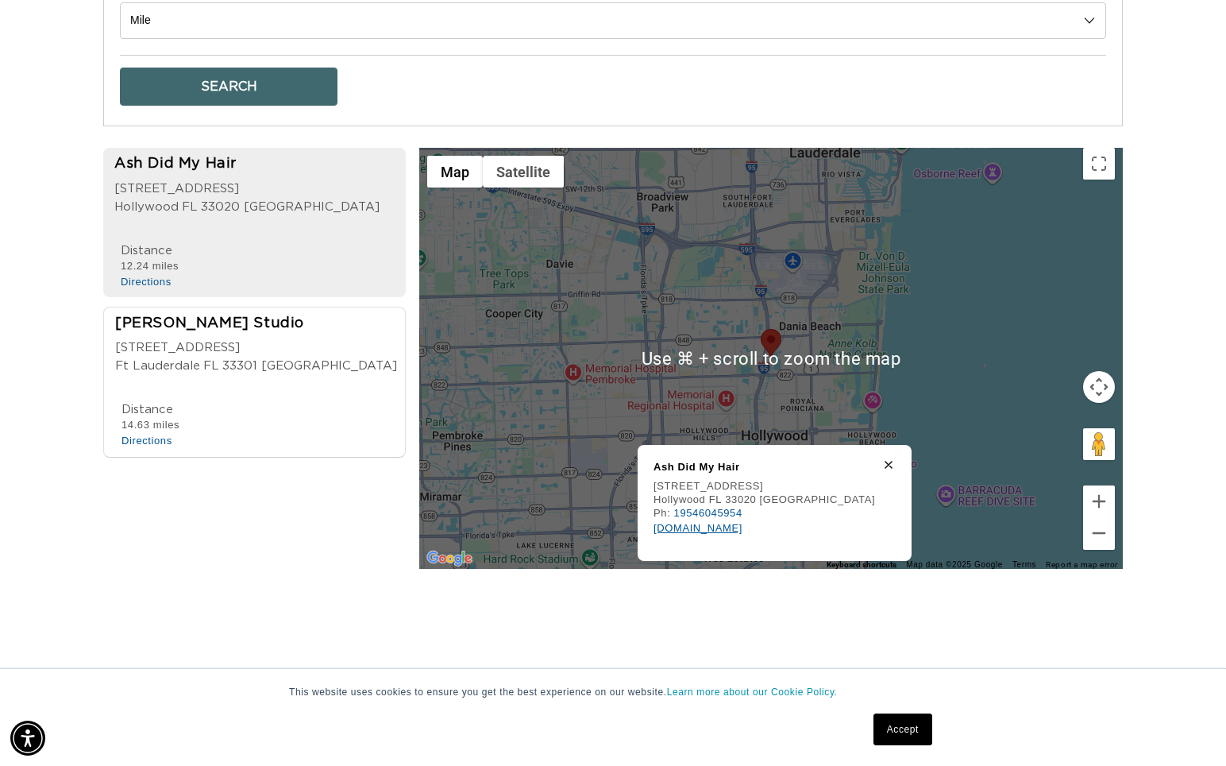
click at [718, 523] on link "www.ashdidmyhair.com" at bounding box center [698, 528] width 89 height 12
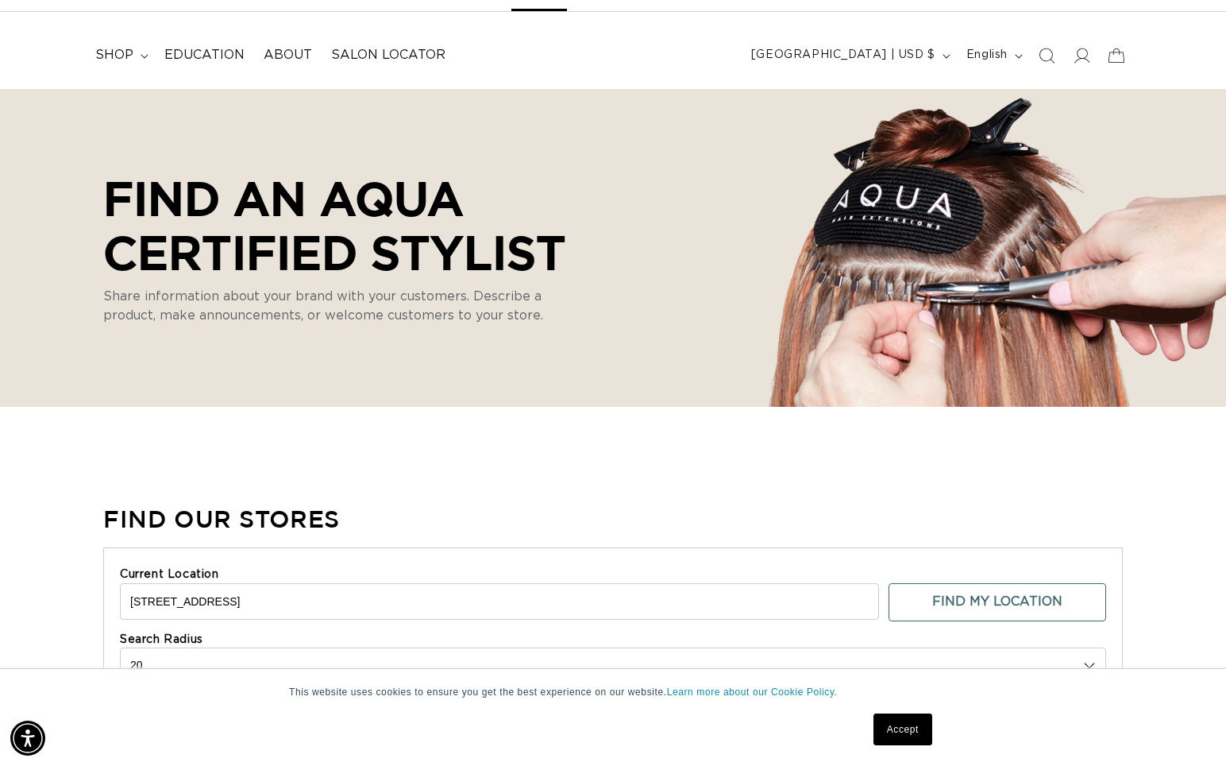
scroll to position [0, 0]
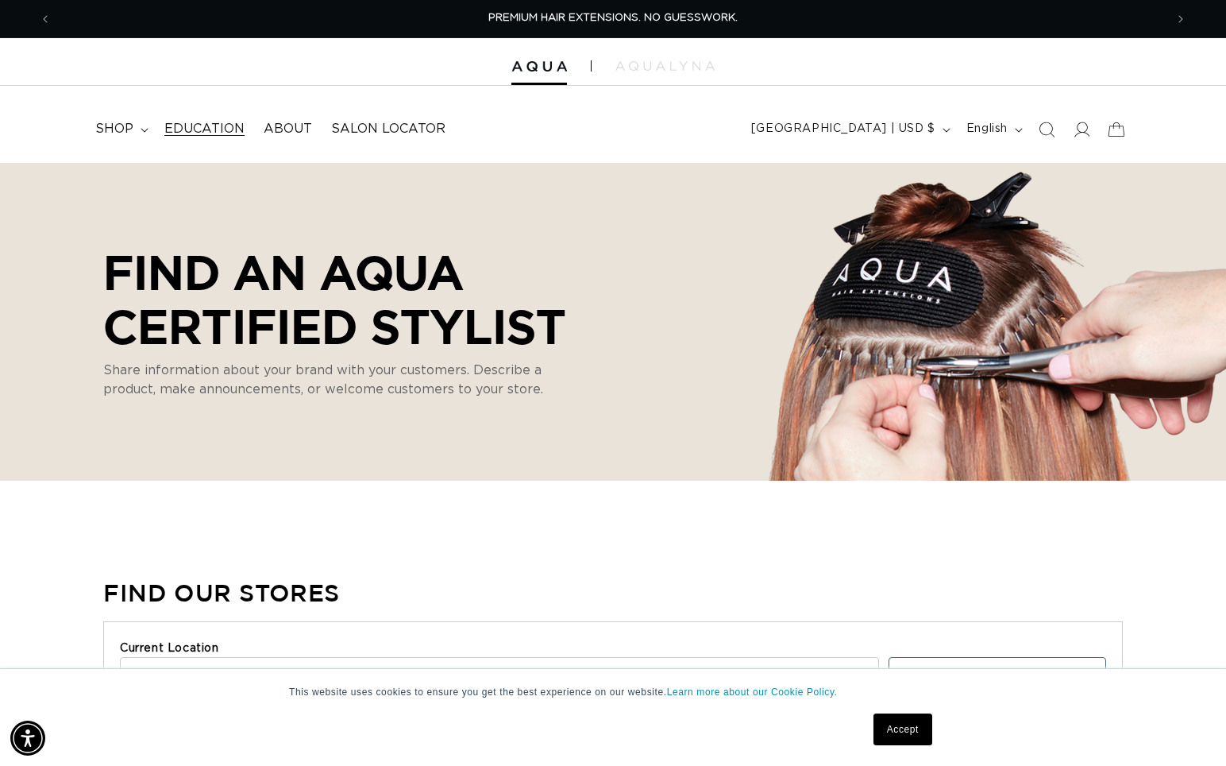
click at [198, 137] on span "Education" at bounding box center [204, 129] width 80 height 17
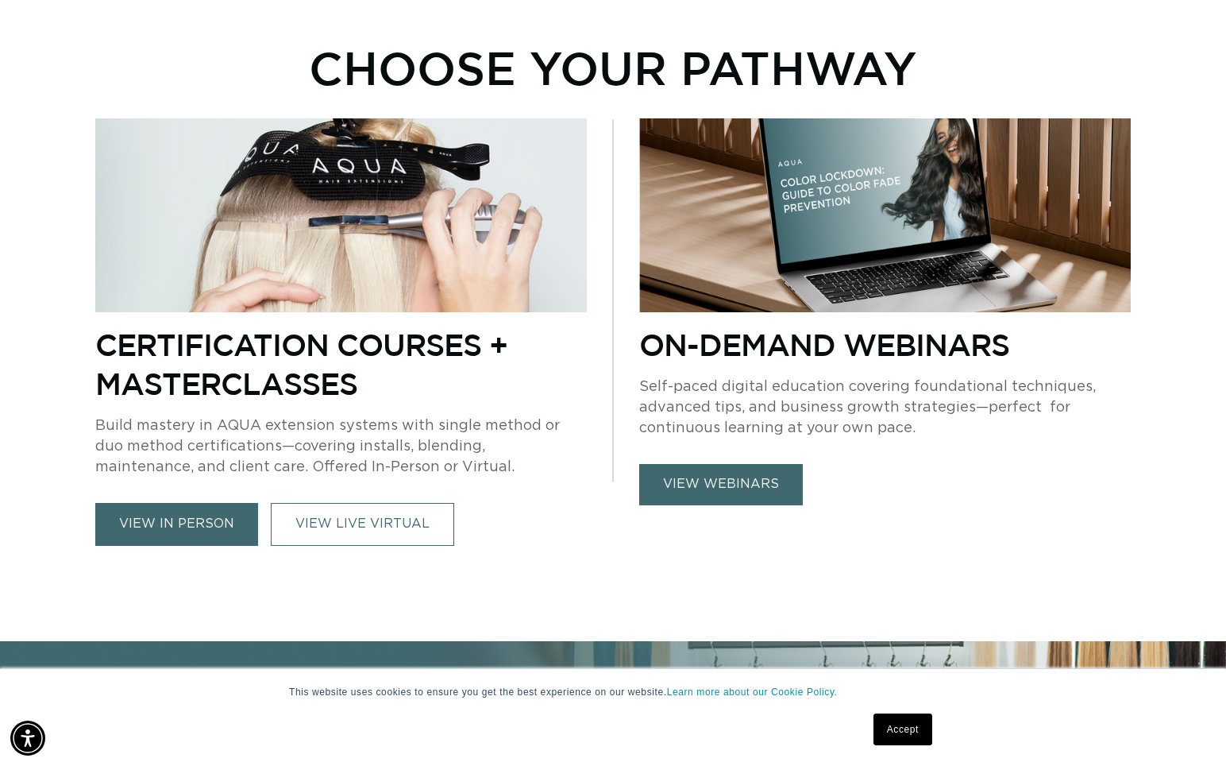
click at [758, 484] on link "view webinars" at bounding box center [721, 484] width 164 height 41
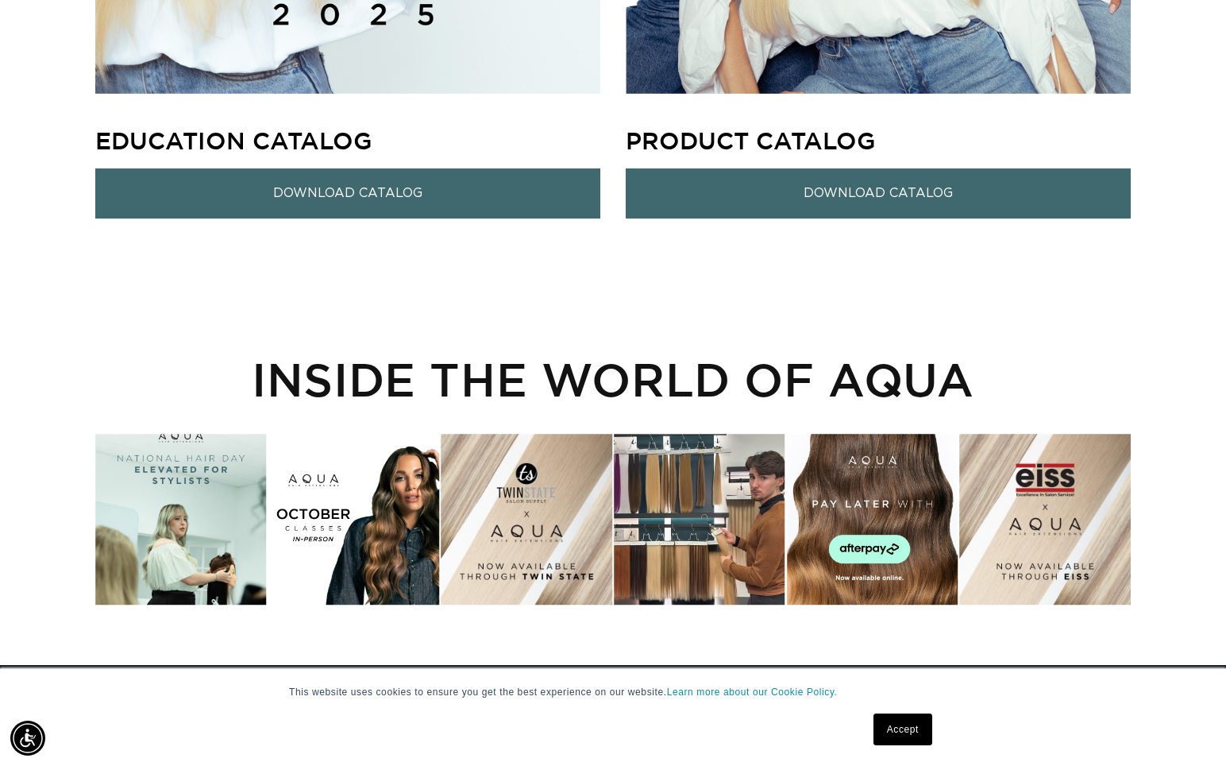
scroll to position [1916, 0]
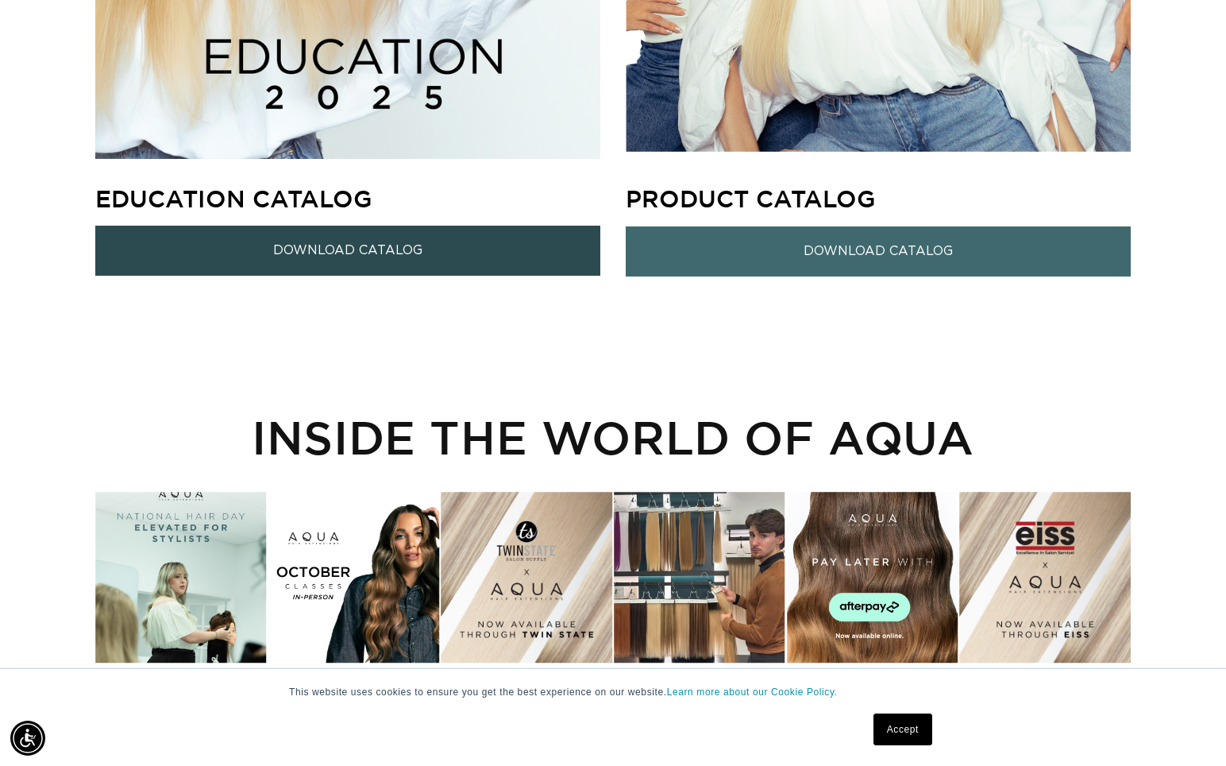
click at [401, 267] on link "Download Catalog" at bounding box center [347, 251] width 505 height 50
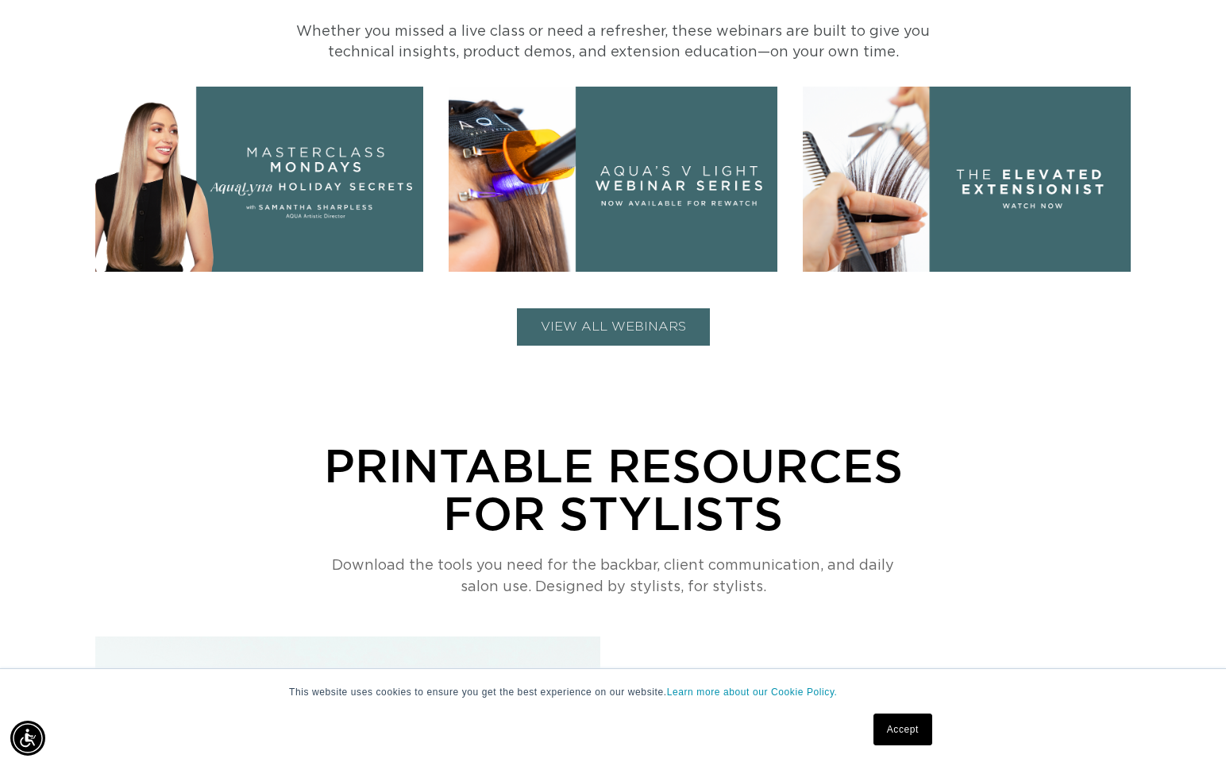
scroll to position [0, 1114]
click at [633, 334] on button "VIEW ALL WEBINARS" at bounding box center [613, 326] width 193 height 37
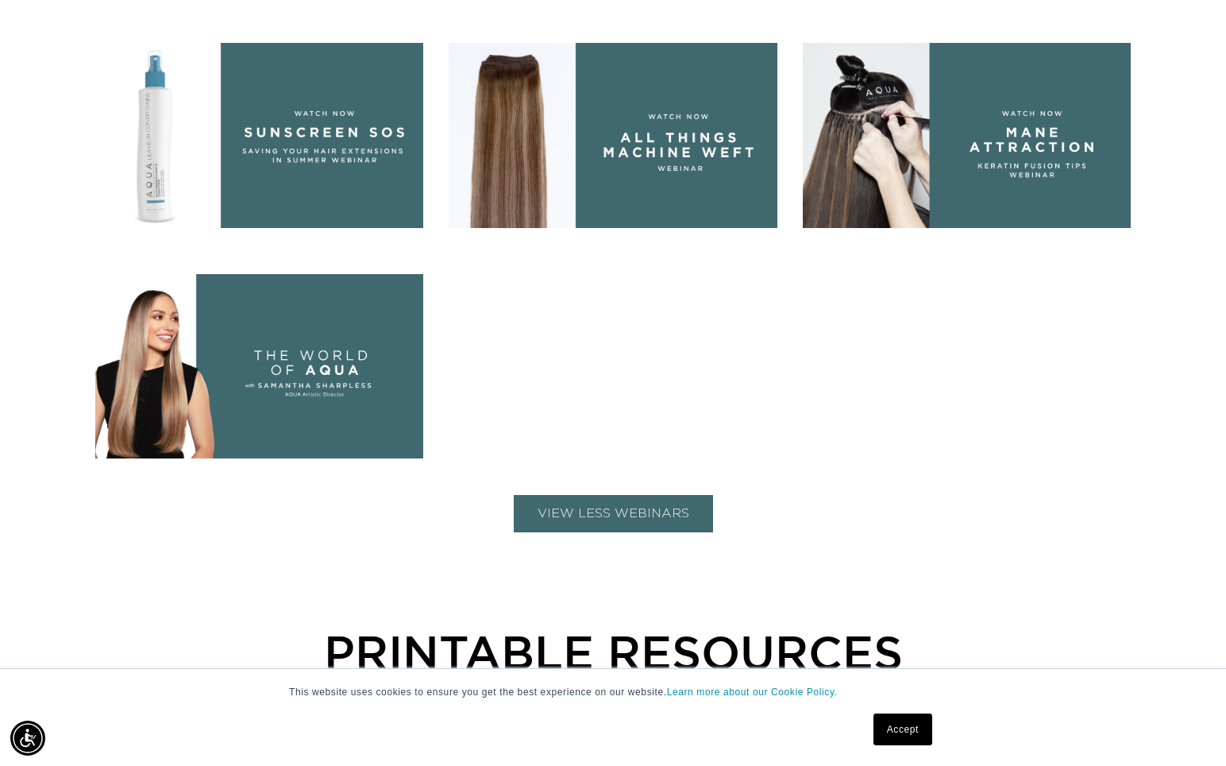
scroll to position [1280, 0]
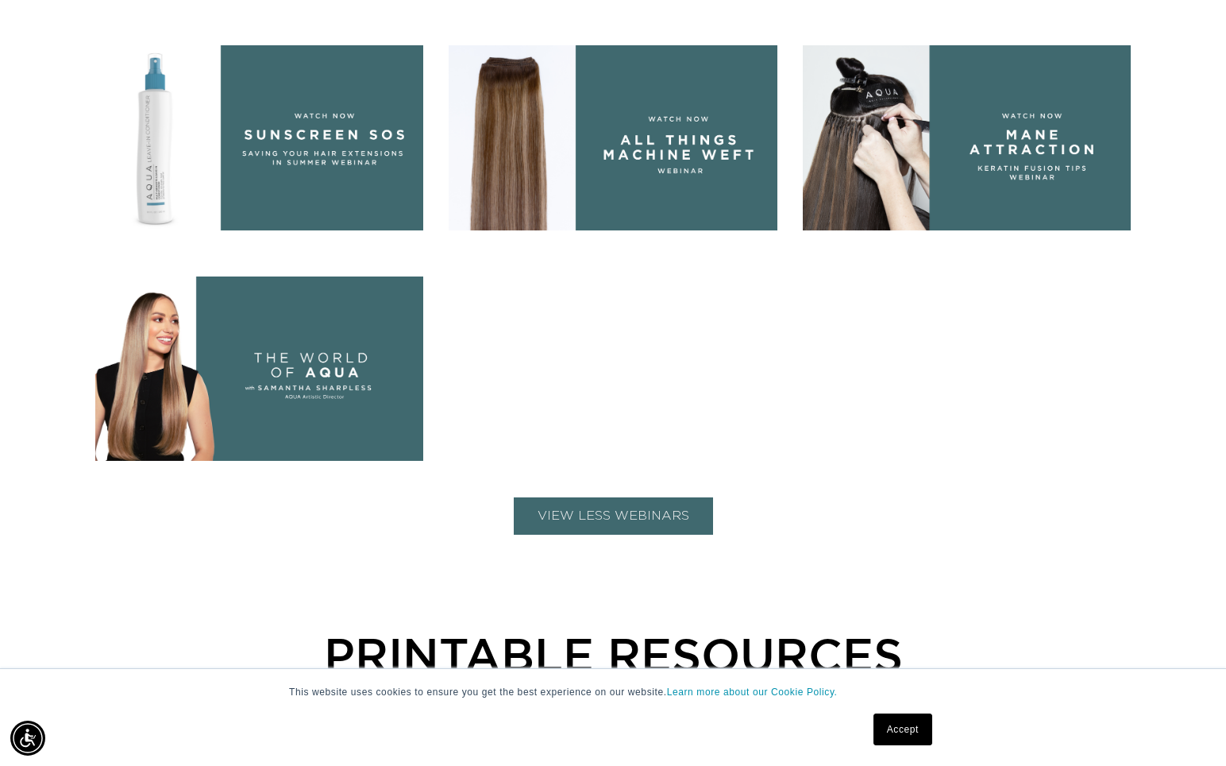
click at [647, 133] on img at bounding box center [613, 137] width 328 height 185
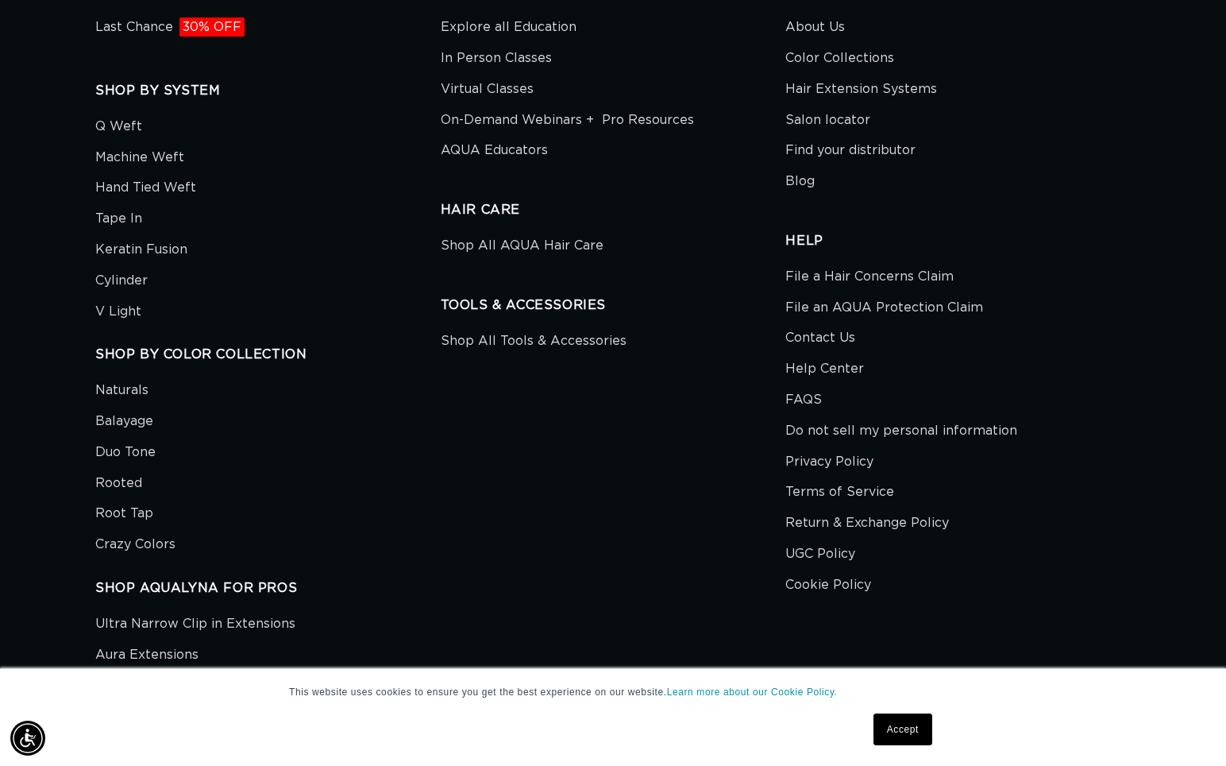
scroll to position [3661, 0]
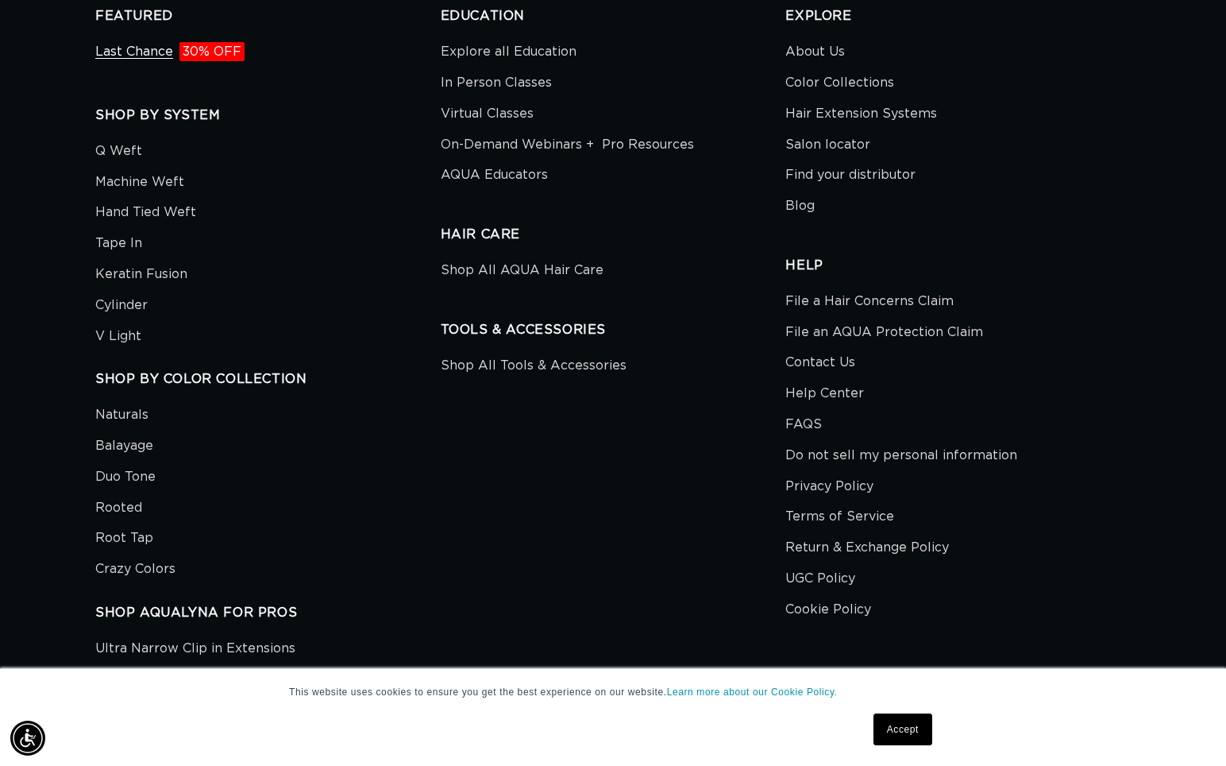
click at [142, 48] on link "Last Chance 30% OFF" at bounding box center [169, 54] width 149 height 27
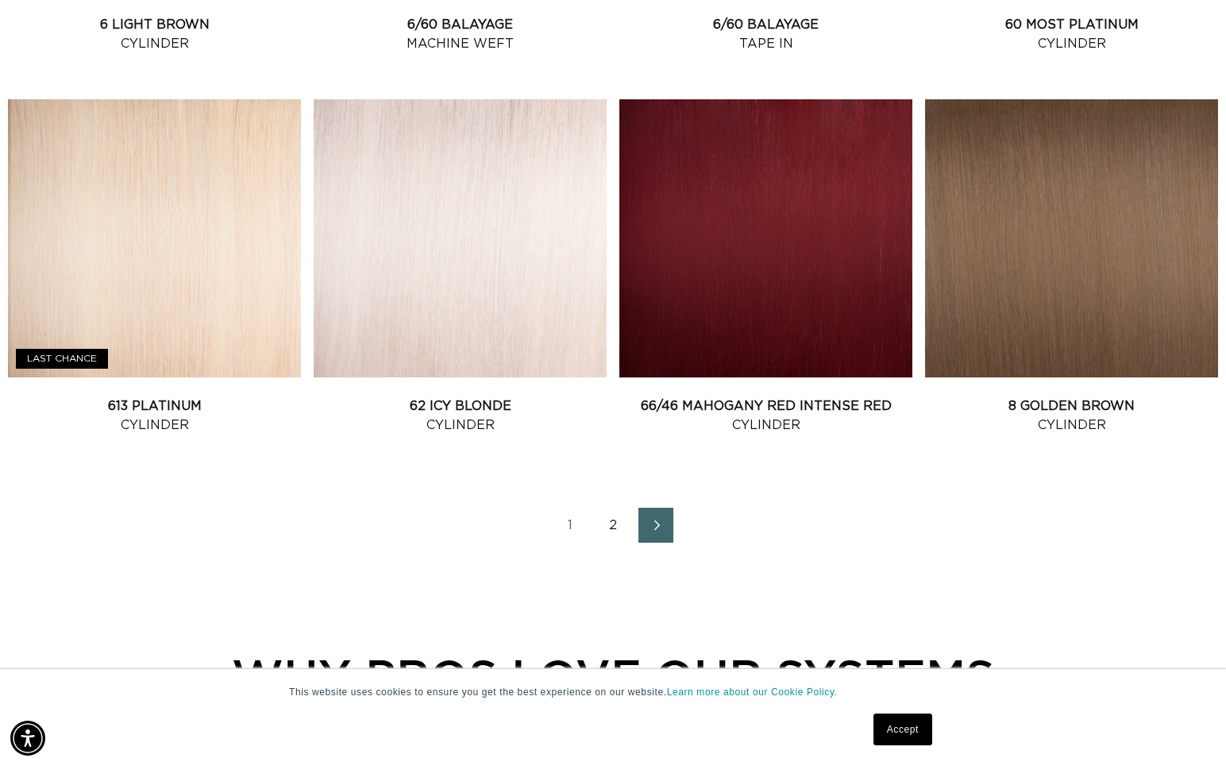
click at [658, 519] on icon "Next page" at bounding box center [657, 524] width 21 height 11
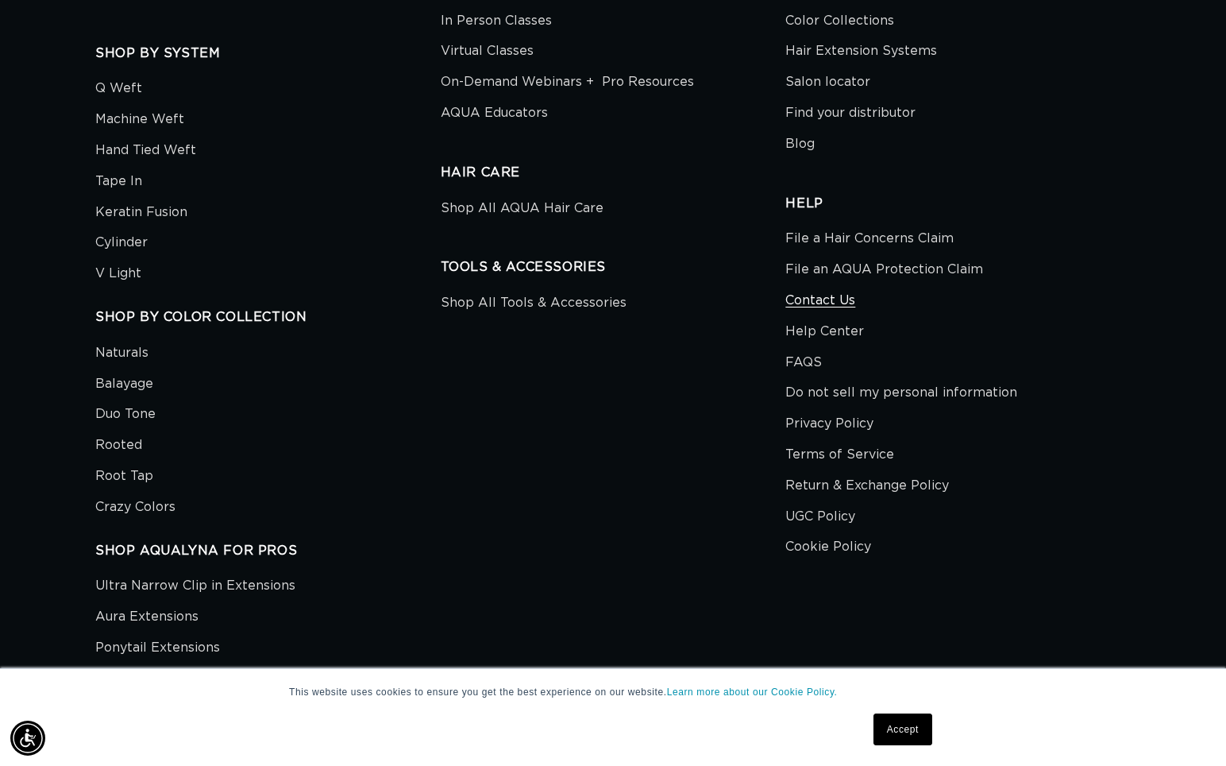
scroll to position [0, 1114]
click at [839, 299] on link "Contact Us" at bounding box center [821, 300] width 70 height 31
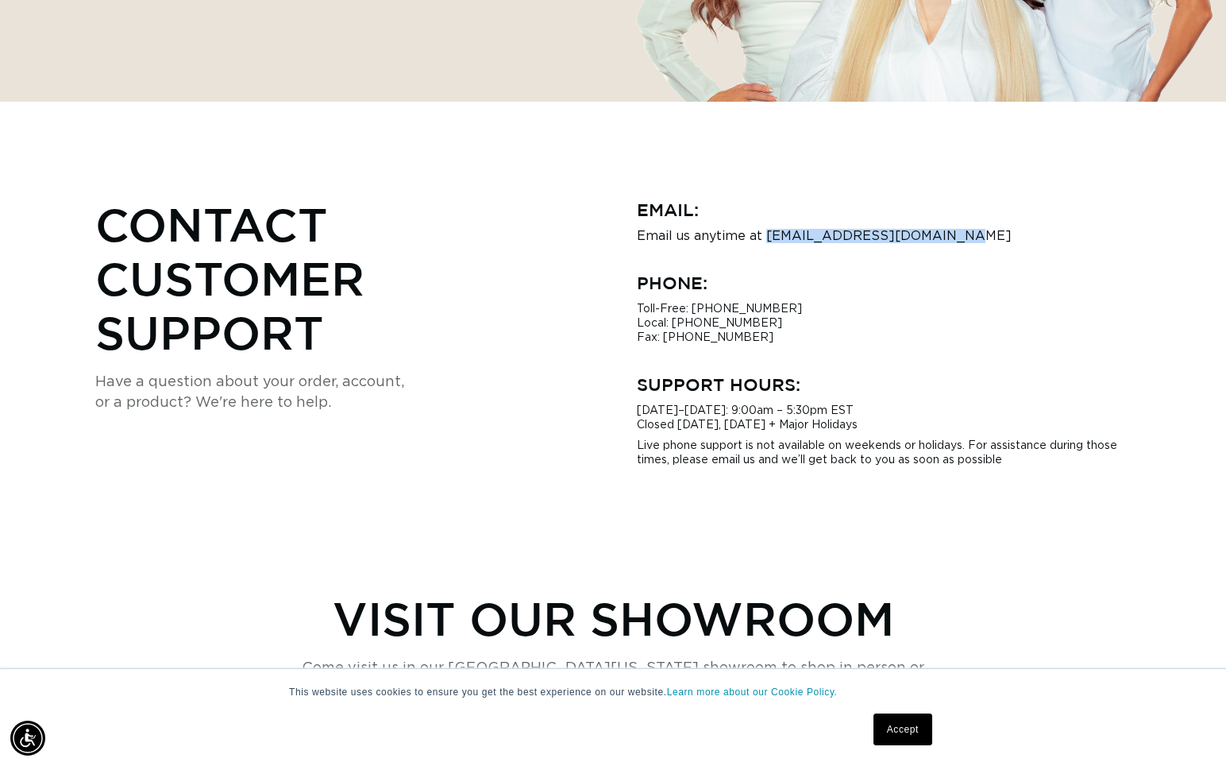
scroll to position [0, 2227]
drag, startPoint x: 766, startPoint y: 237, endPoint x: 951, endPoint y: 237, distance: 185.1
click at [951, 237] on p "Email us anytime at [EMAIL_ADDRESS][DOMAIN_NAME]" at bounding box center [884, 236] width 494 height 14
copy p "[EMAIL_ADDRESS][DOMAIN_NAME]"
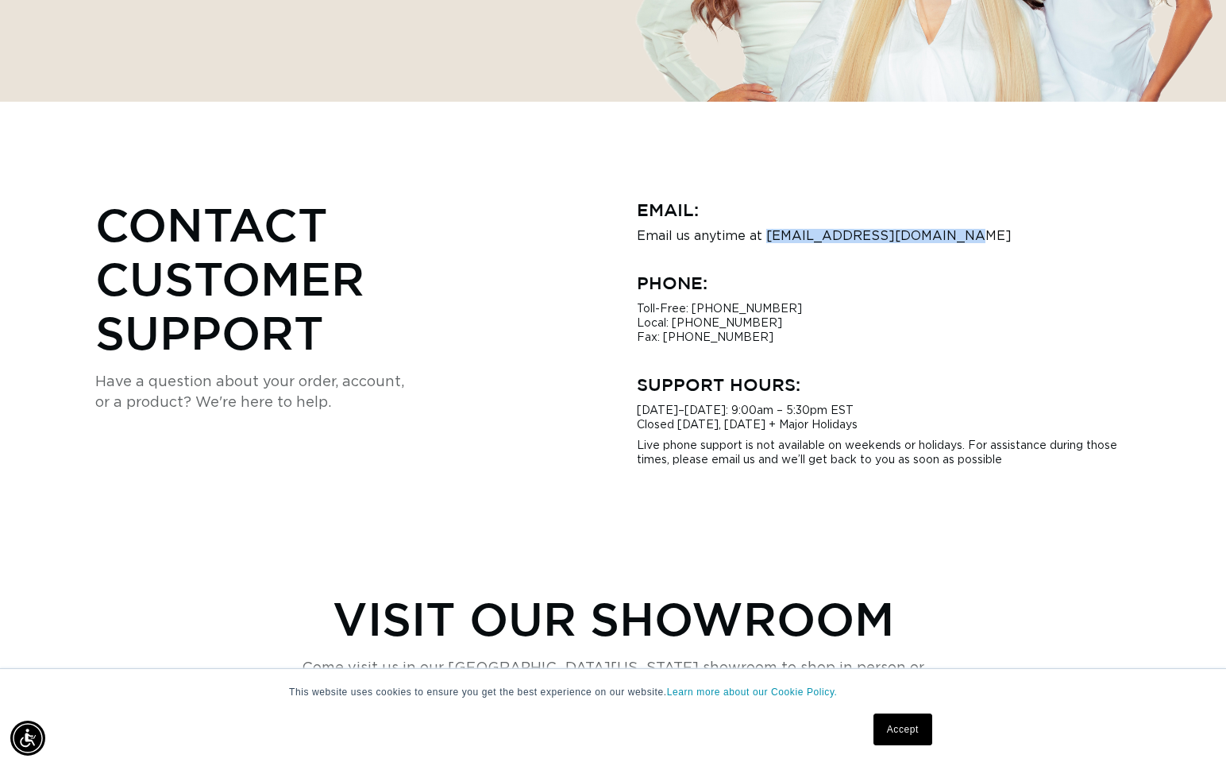
scroll to position [0, 1114]
